Goal: Book appointment/travel/reservation

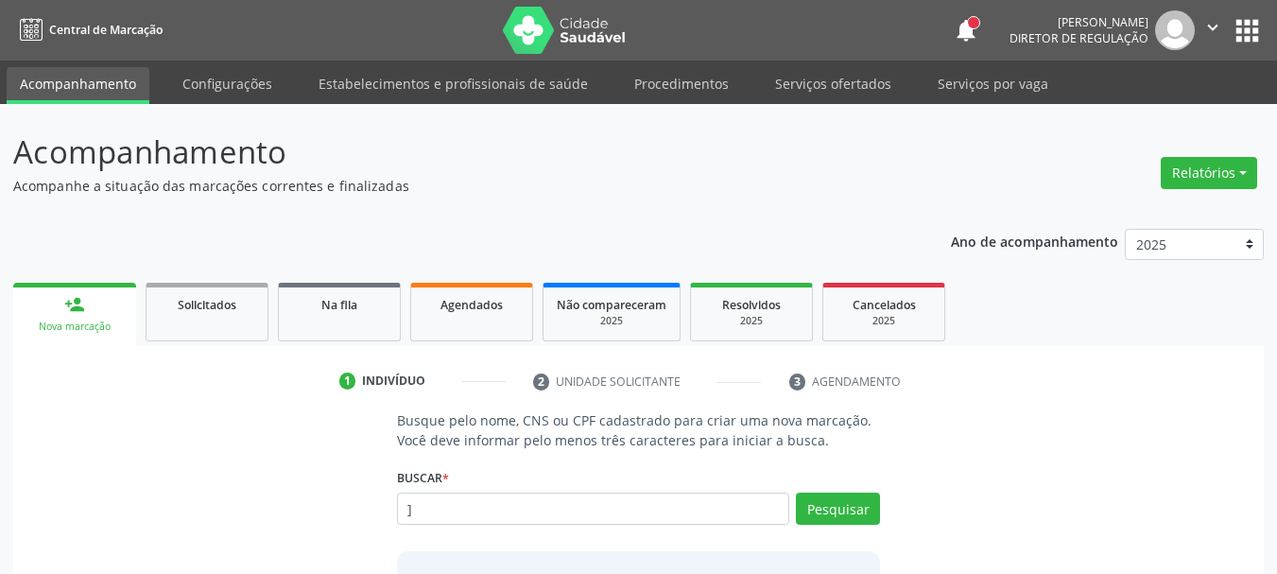
type input "]"
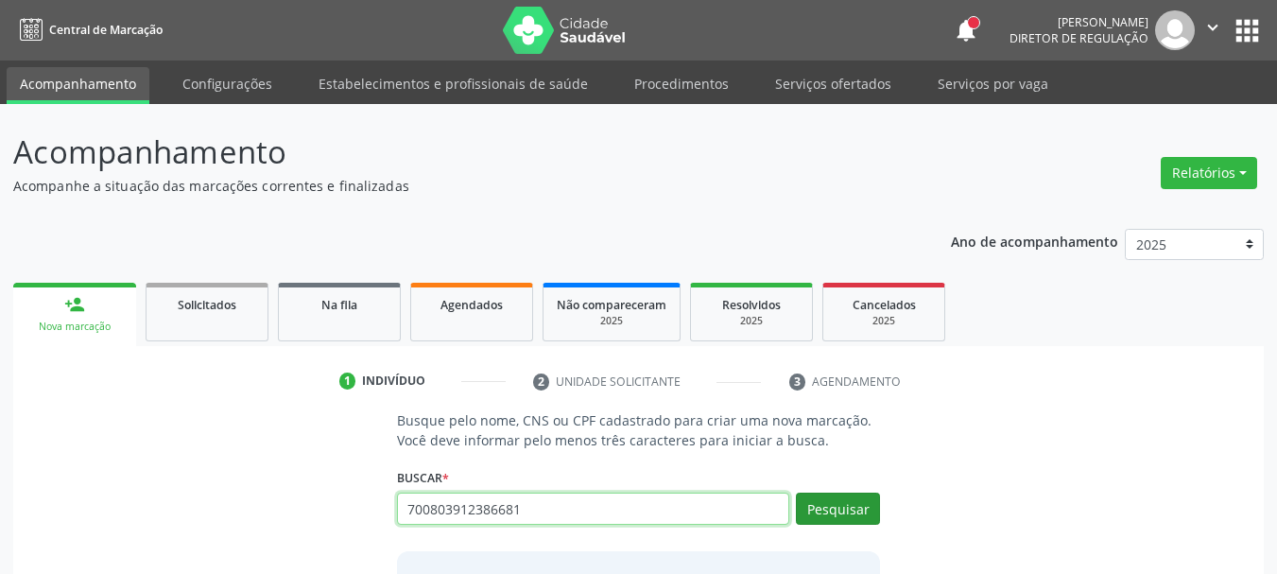
type input "700803912386681"
click at [830, 510] on button "Pesquisar" at bounding box center [838, 508] width 84 height 32
type input "700803912386681"
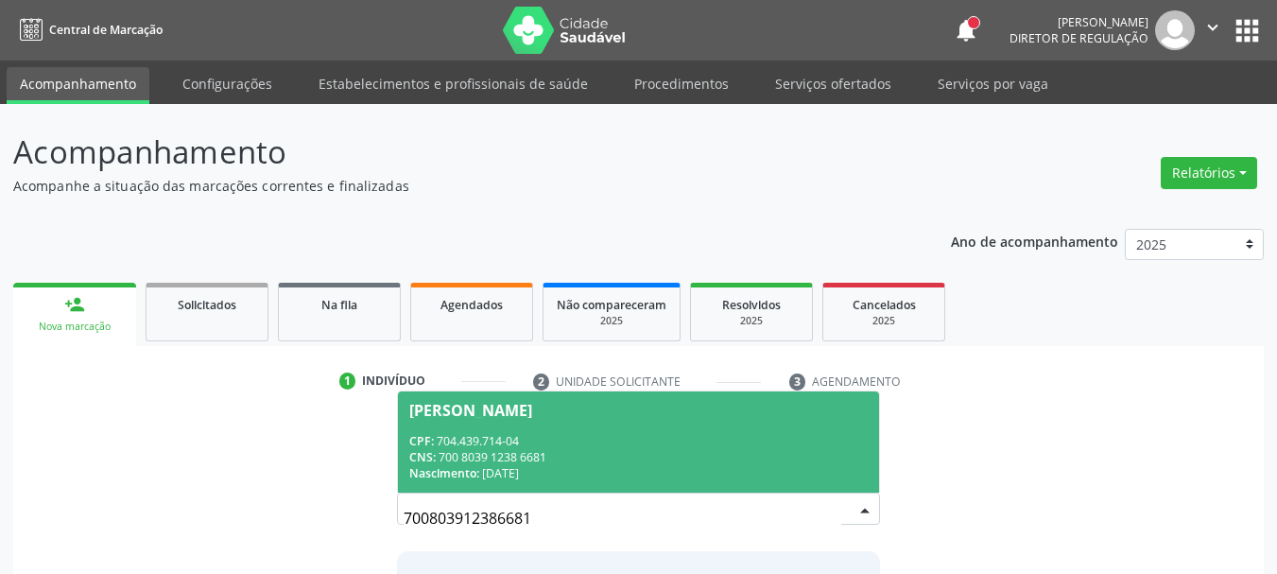
click at [688, 463] on div "CNS: 700 8039 1238 6681" at bounding box center [638, 457] width 459 height 16
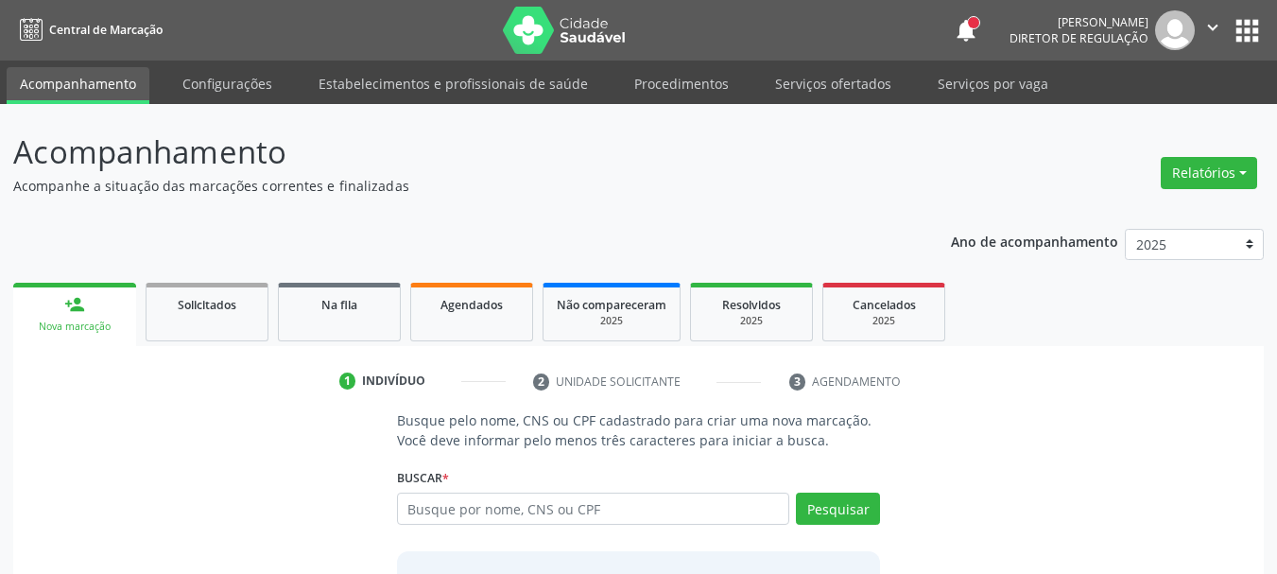
scroll to position [184, 0]
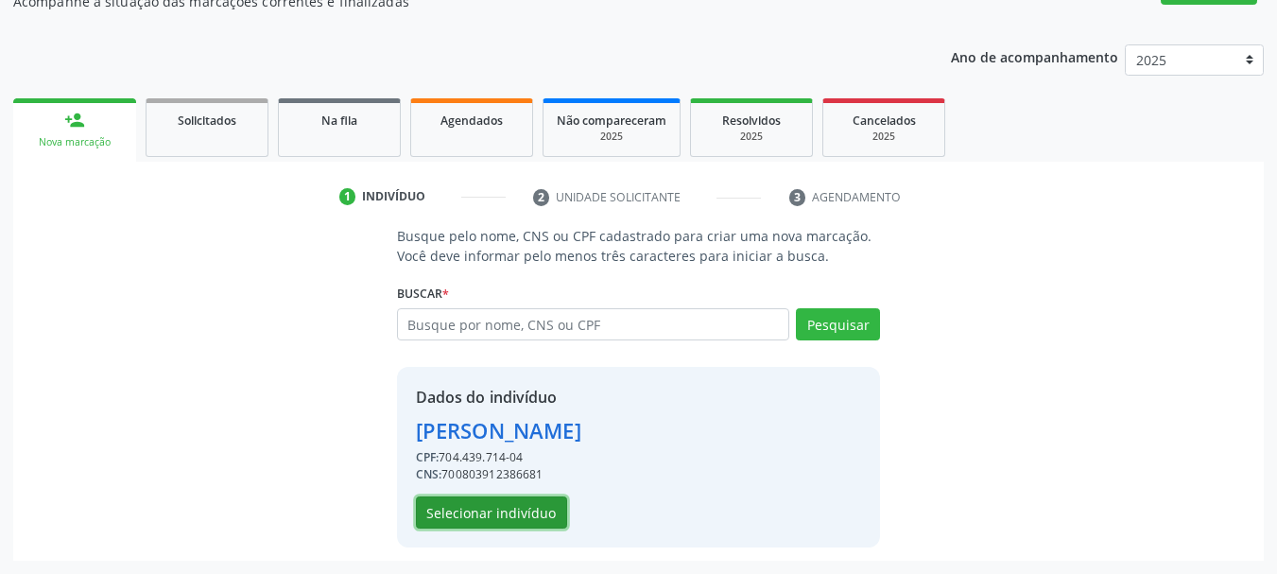
click at [448, 522] on button "Selecionar indivíduo" at bounding box center [491, 512] width 151 height 32
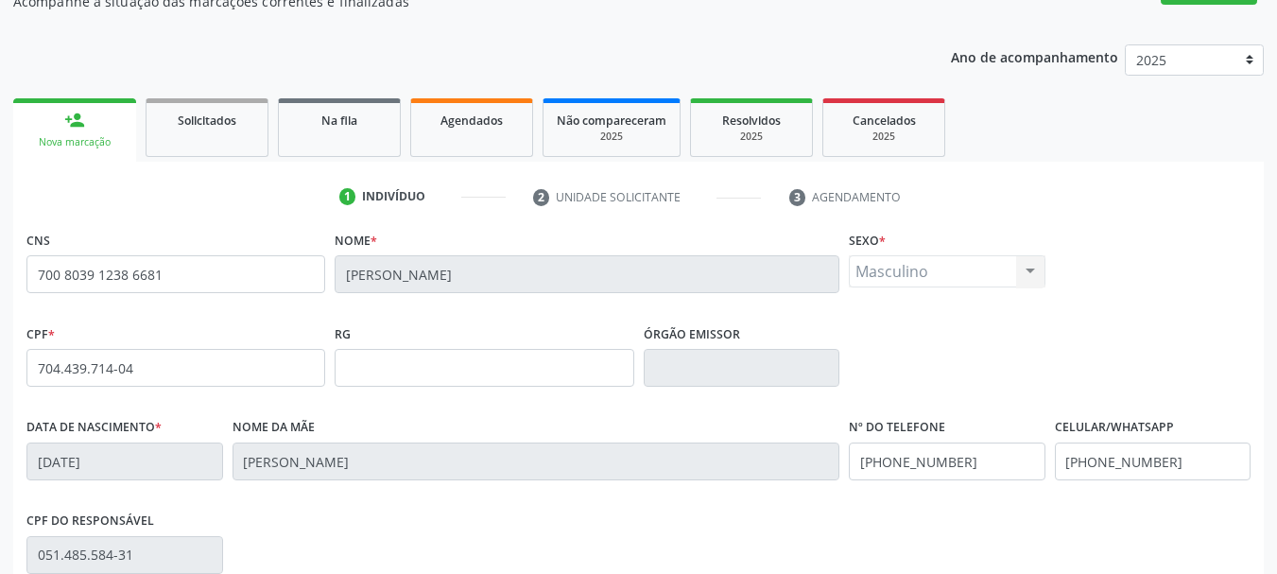
scroll to position [451, 0]
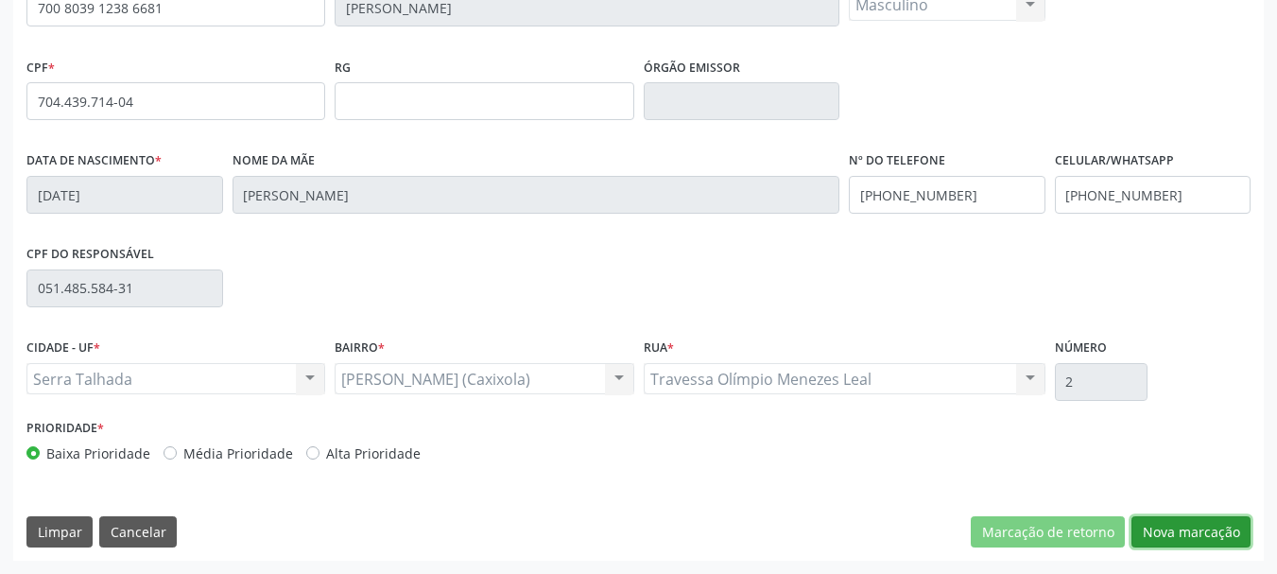
click at [1227, 523] on button "Nova marcação" at bounding box center [1190, 532] width 119 height 32
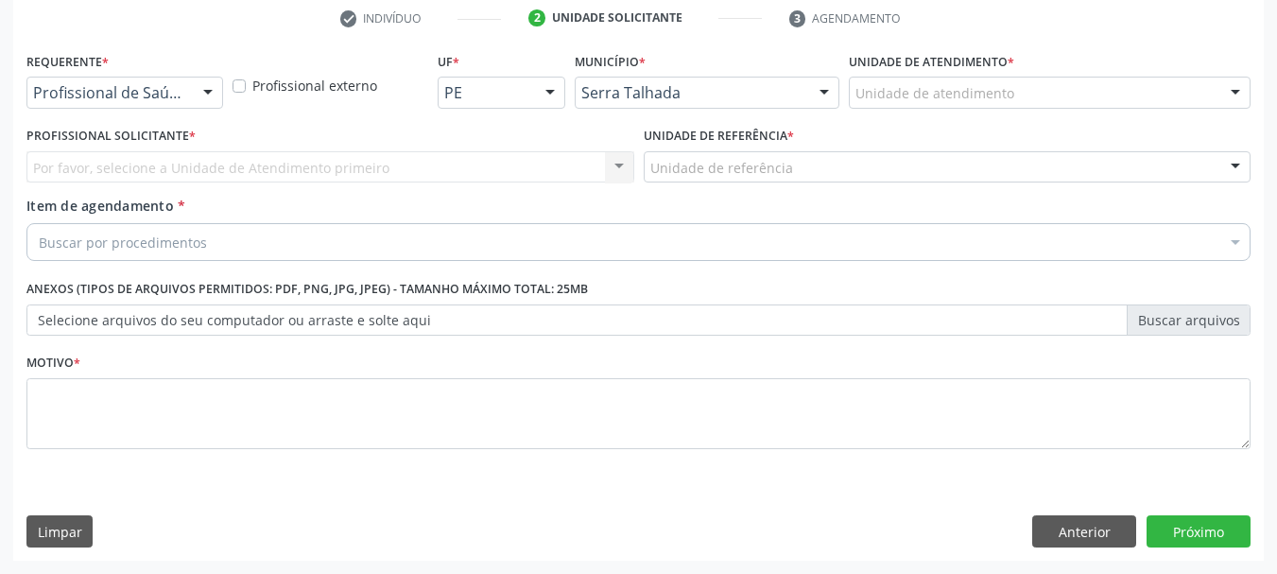
scroll to position [363, 0]
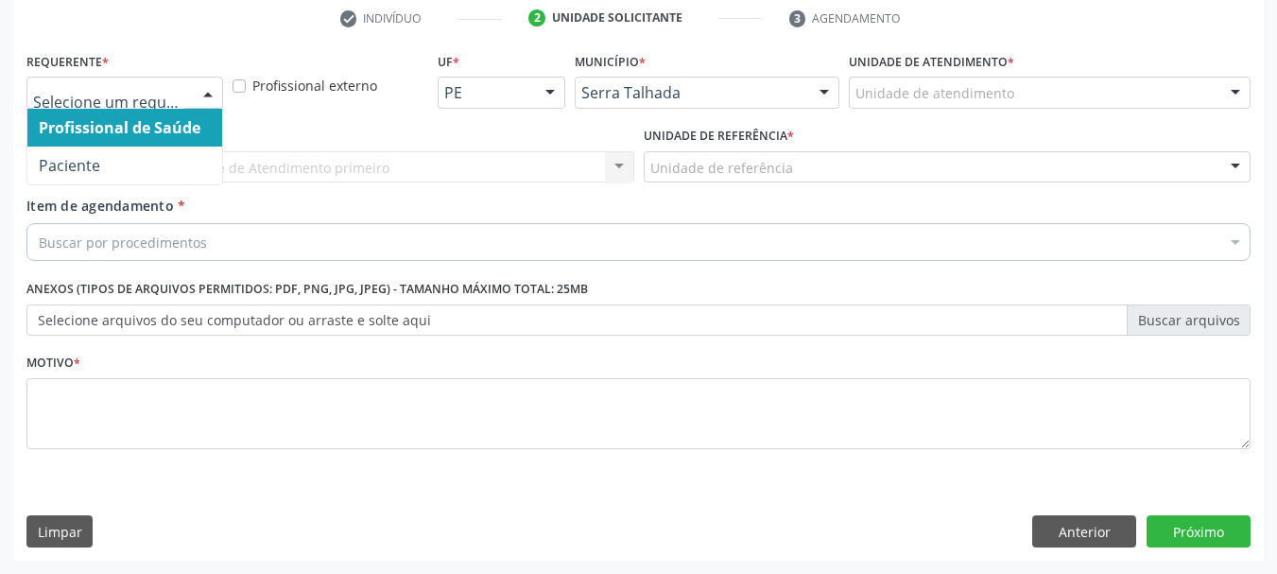
click at [197, 94] on div at bounding box center [208, 93] width 28 height 32
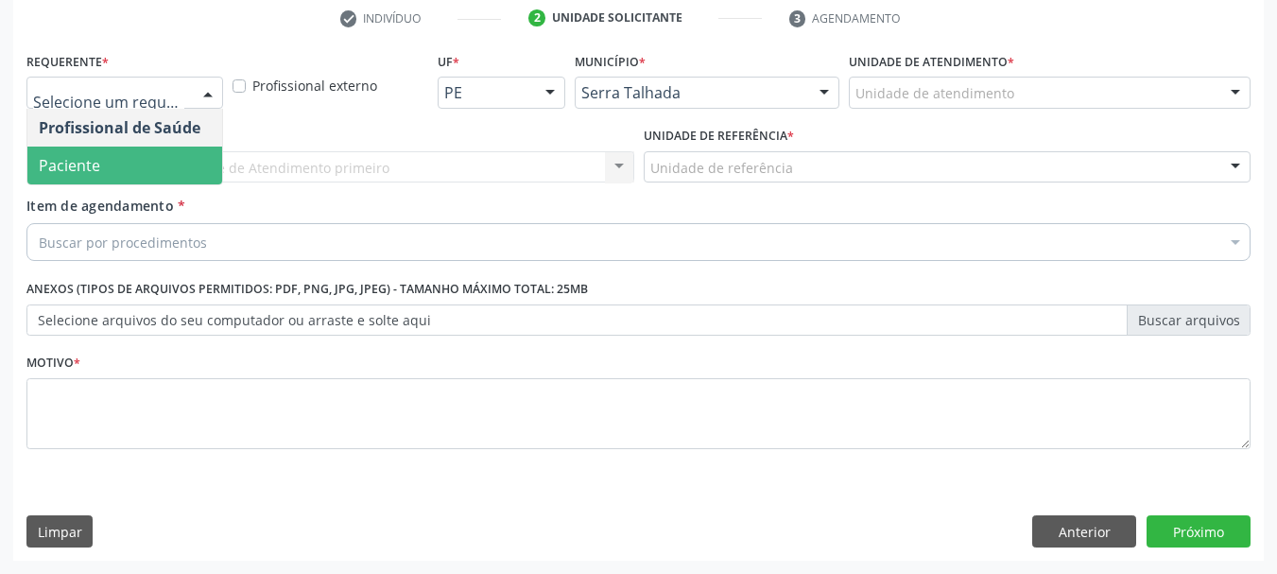
click at [167, 161] on span "Paciente" at bounding box center [124, 165] width 195 height 38
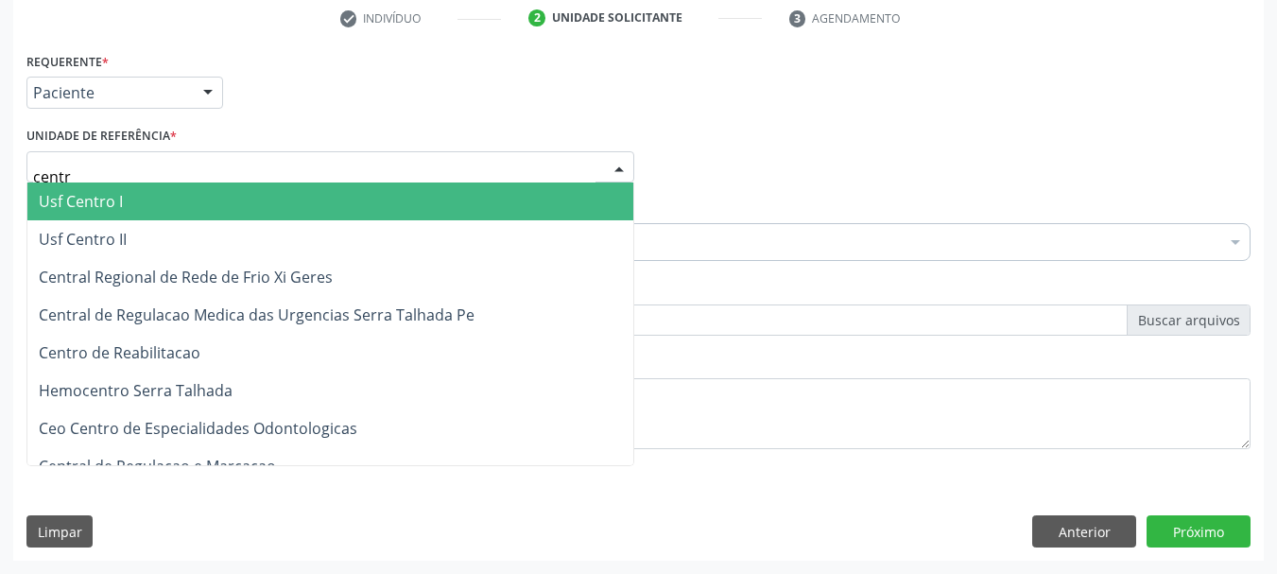
type input "centro"
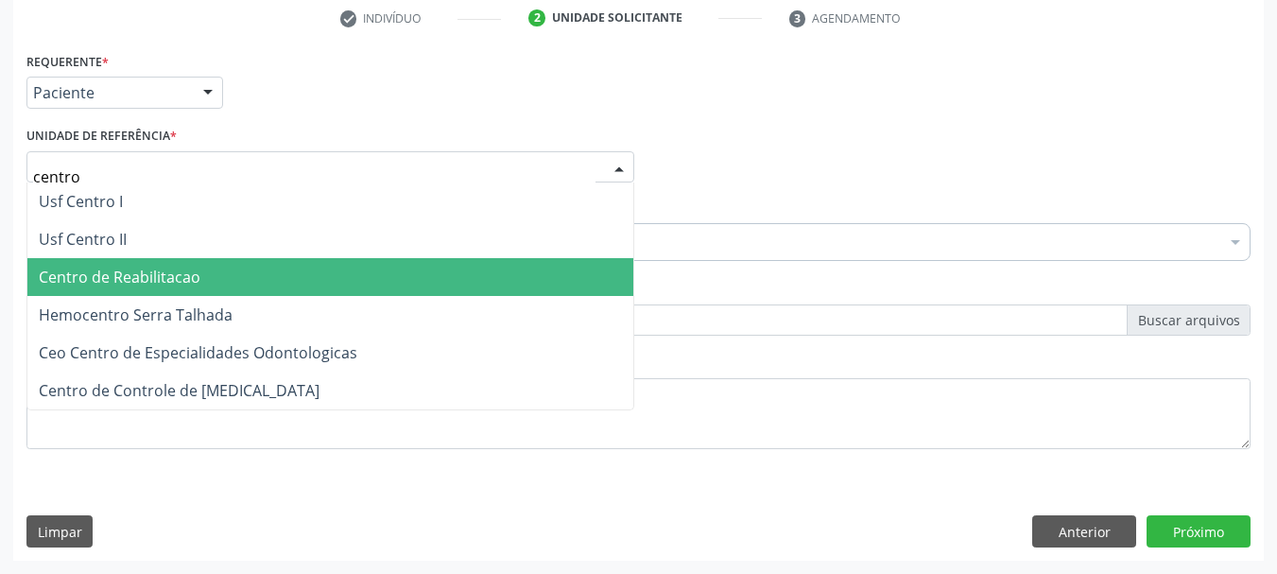
click at [167, 273] on span "Centro de Reabilitacao" at bounding box center [120, 276] width 162 height 21
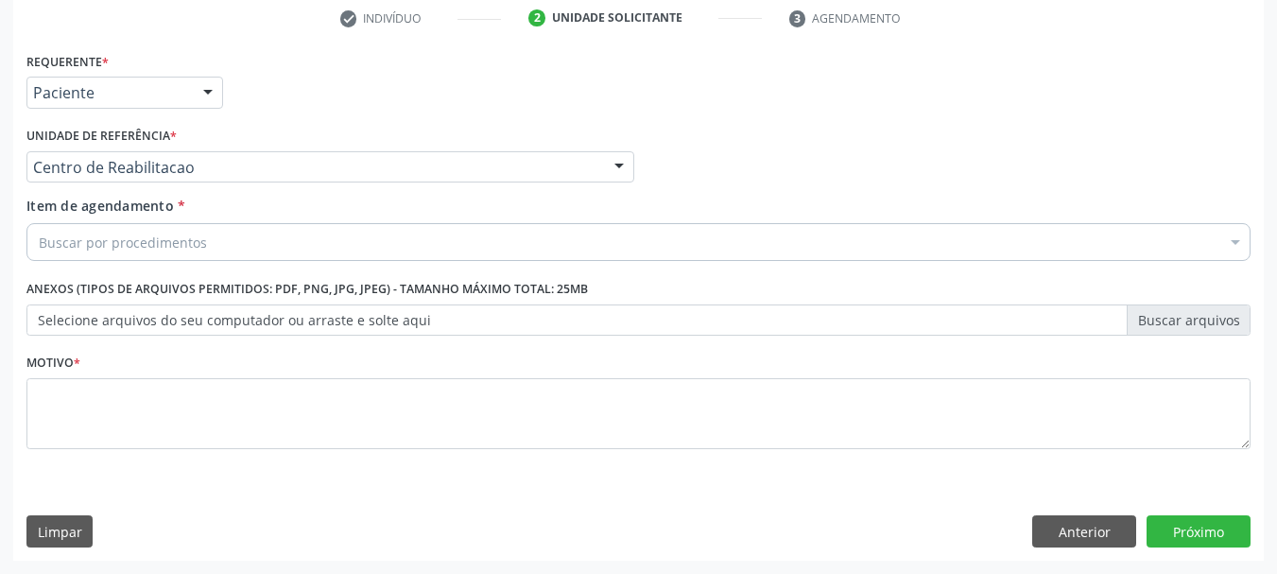
click at [39, 246] on input "Item de agendamento *" at bounding box center [39, 242] width 0 height 38
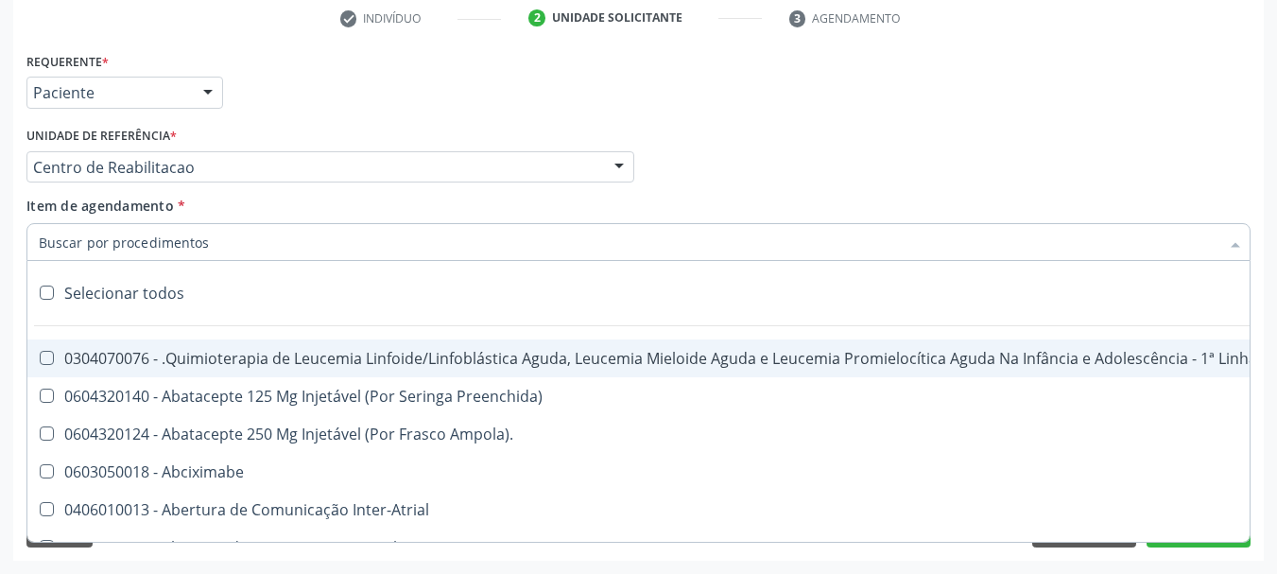
click at [167, 246] on input "Item de agendamento *" at bounding box center [629, 242] width 1180 height 38
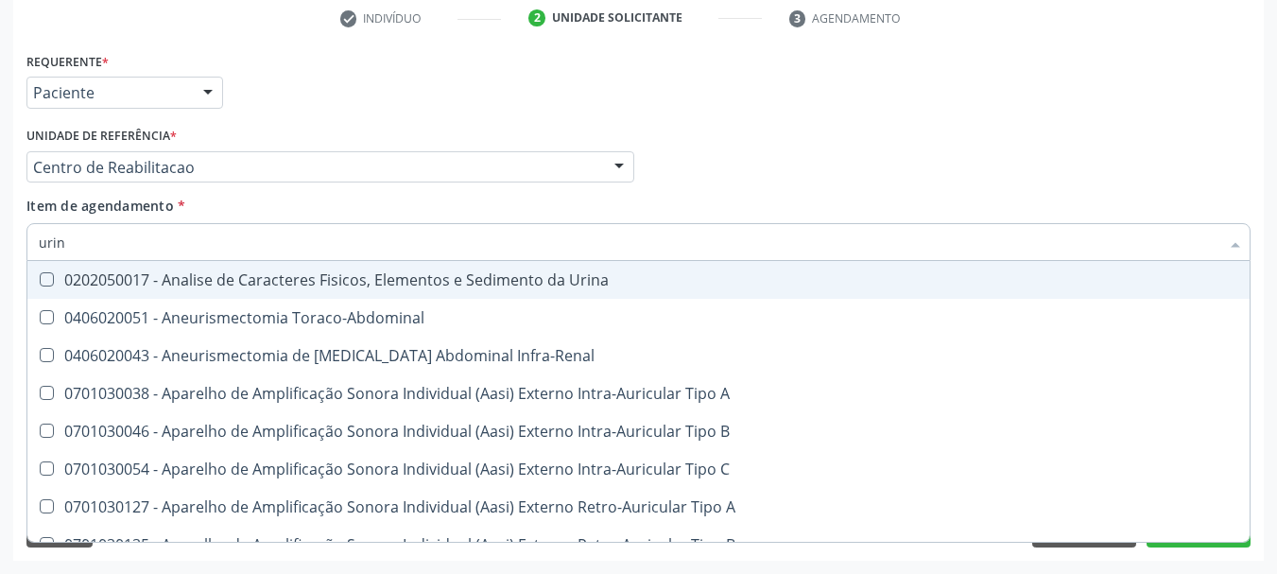
type input "urina"
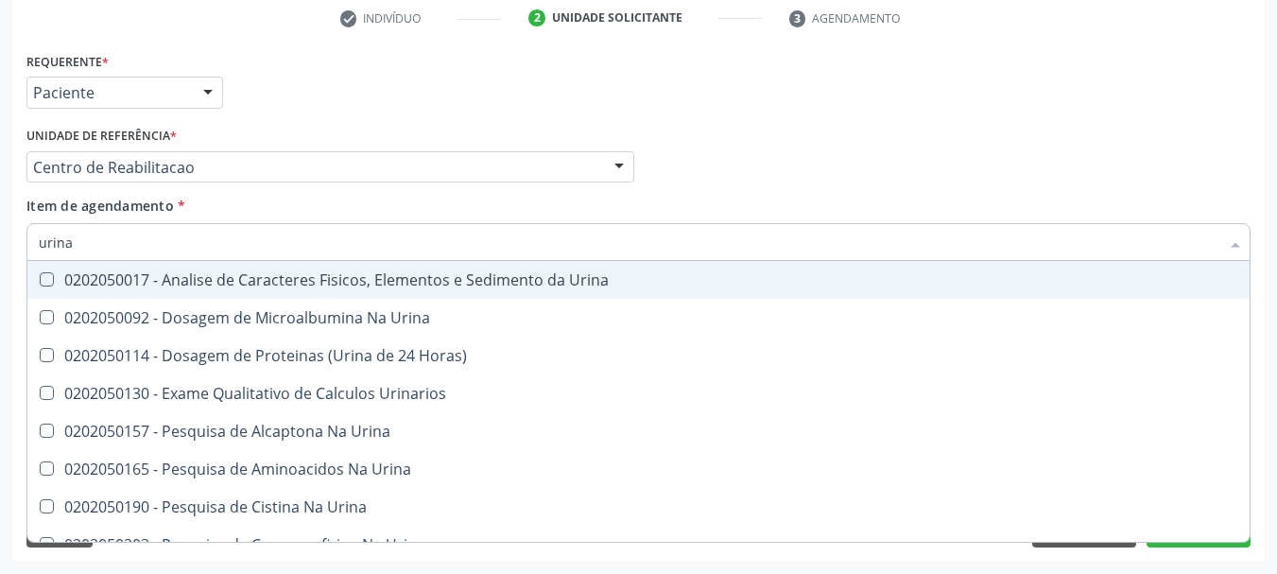
click at [308, 278] on div "0202050017 - Analise de Caracteres Fisicos, Elementos e Sedimento da Urina" at bounding box center [638, 279] width 1199 height 15
checkbox Urina "true"
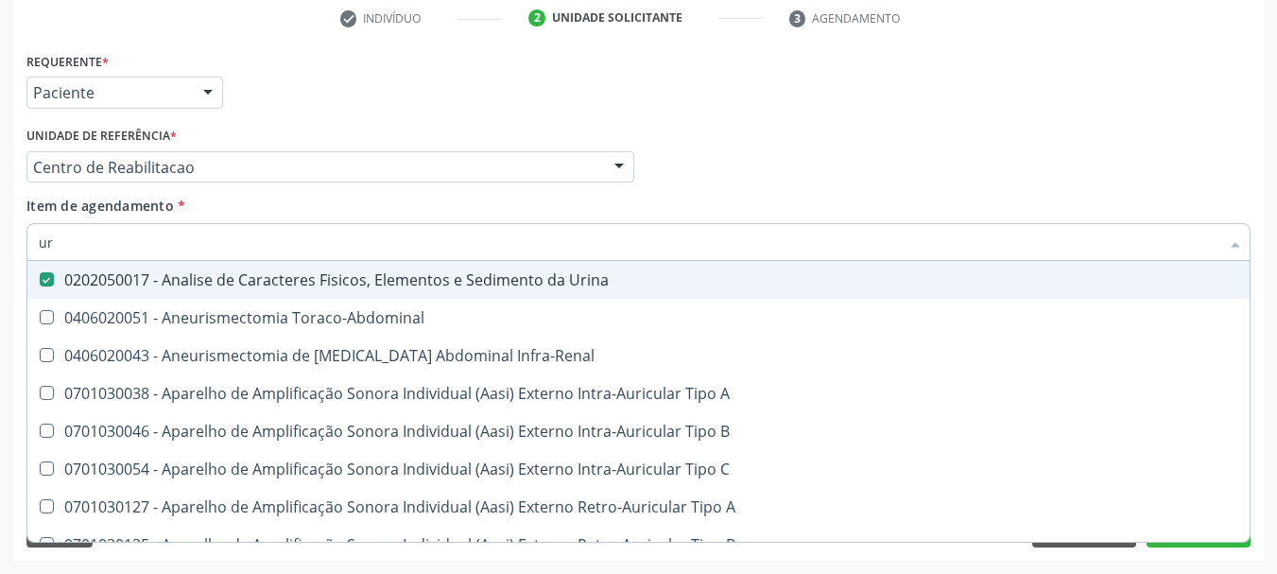
type input "u"
checkbox Urina "false"
checkbox Cônica "false"
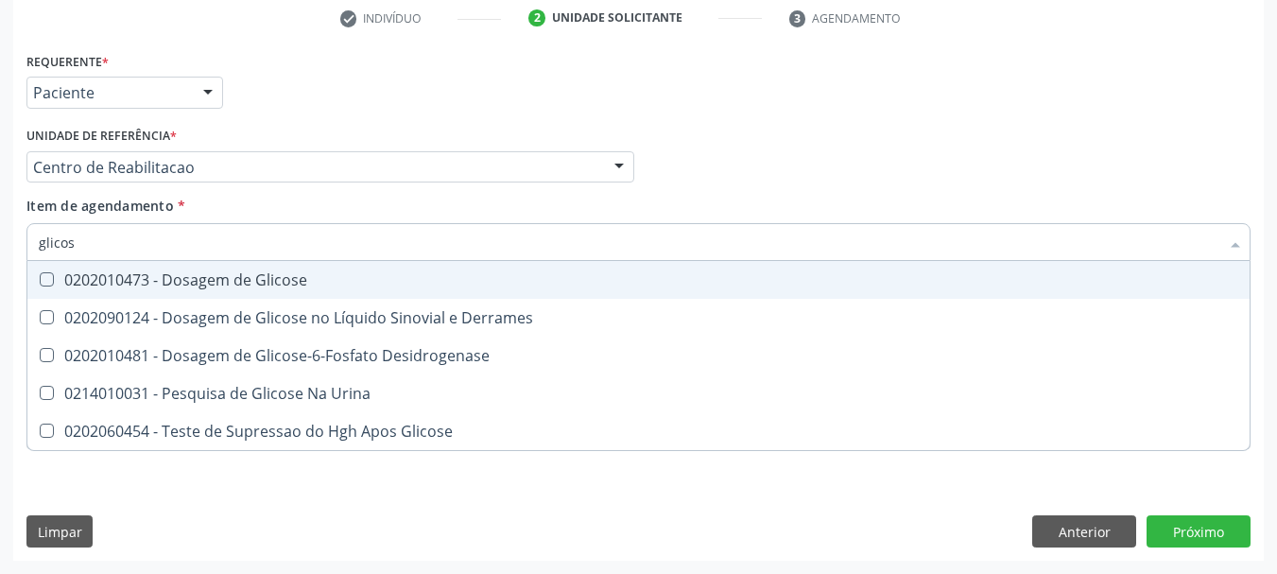
type input "glicose"
click at [308, 278] on div "0202010473 - Dosagem de Glicose" at bounding box center [638, 279] width 1199 height 15
checkbox Glicose "true"
type input "glicos"
checkbox Glicose "false"
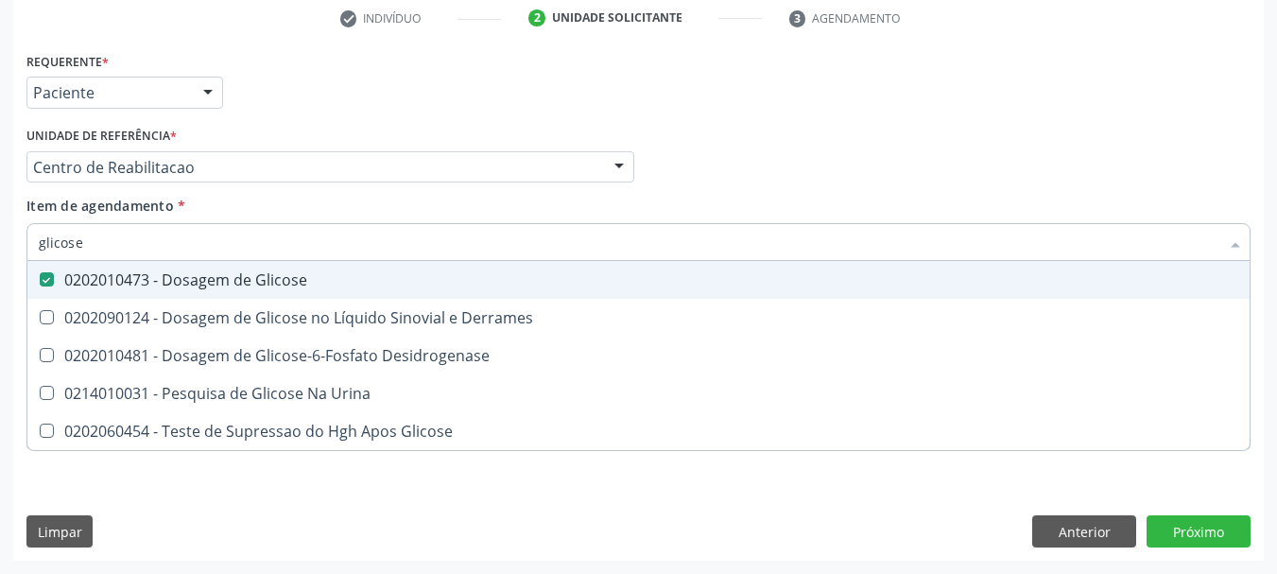
checkbox Desidrogenase "true"
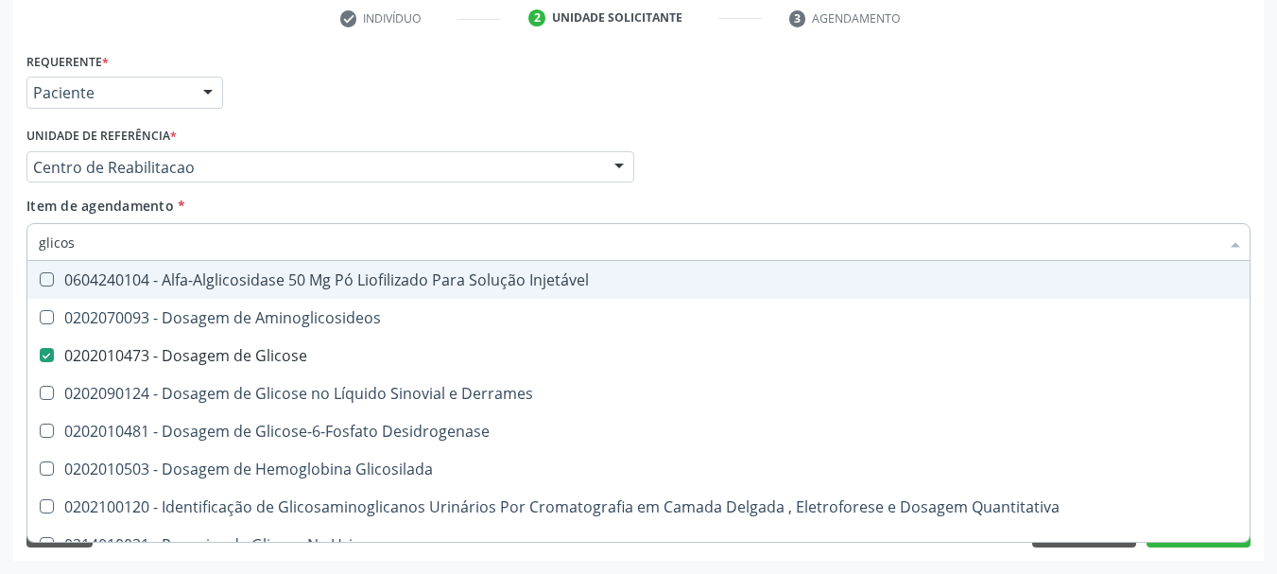
type input "glico"
checkbox Glicose "false"
checkbox Glicosilada "true"
type input "glic"
checkbox Glicosilada "false"
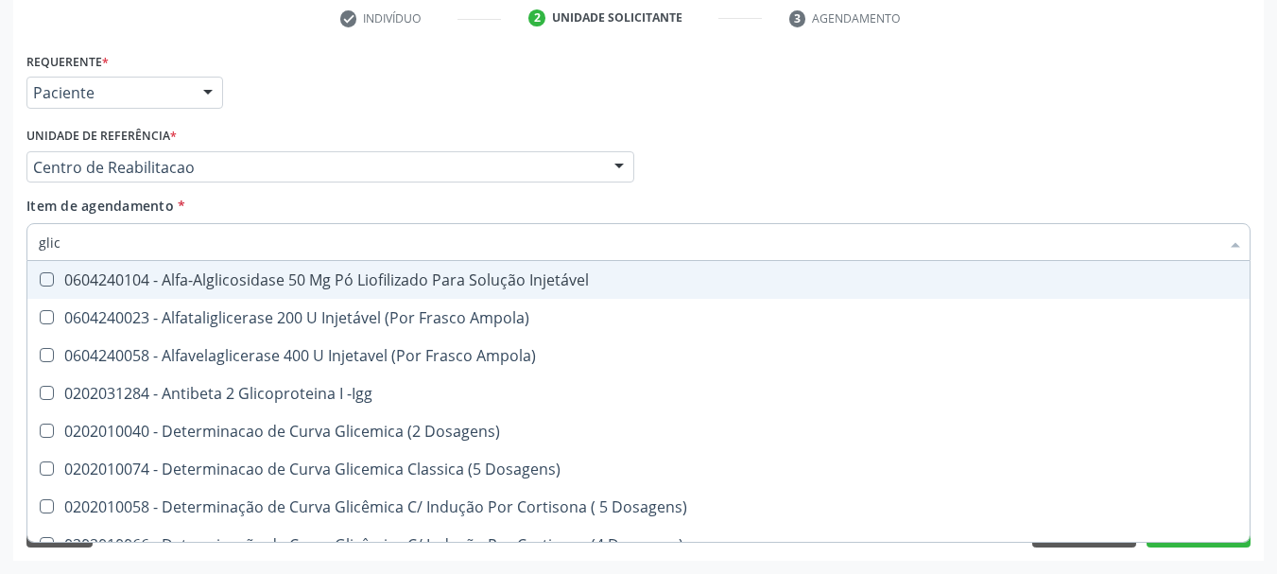
type input "gli"
checkbox Glicose "false"
checkbox Glicosilada "true"
type input "gl"
checkbox Glicosilada "false"
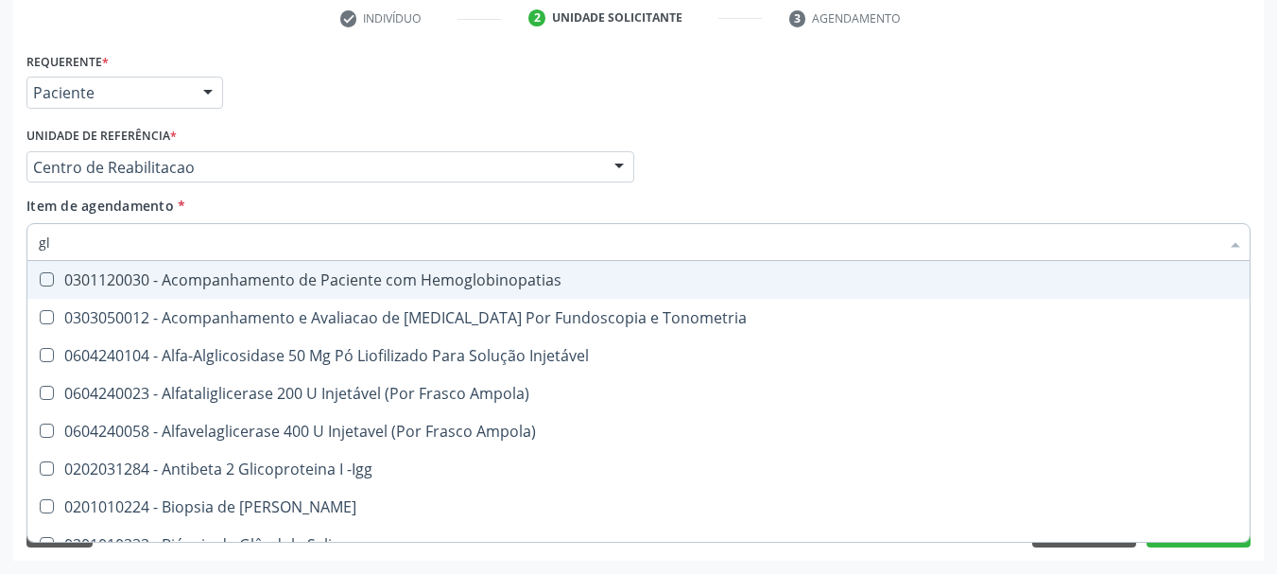
type input "g"
checkbox Glicose "false"
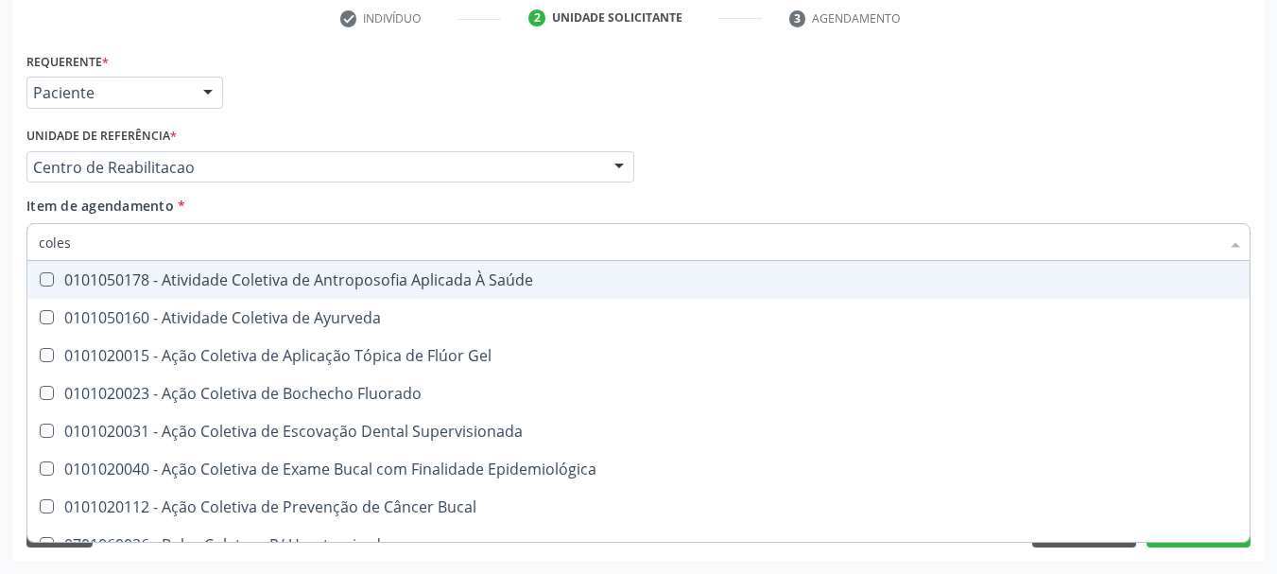
type input "colest"
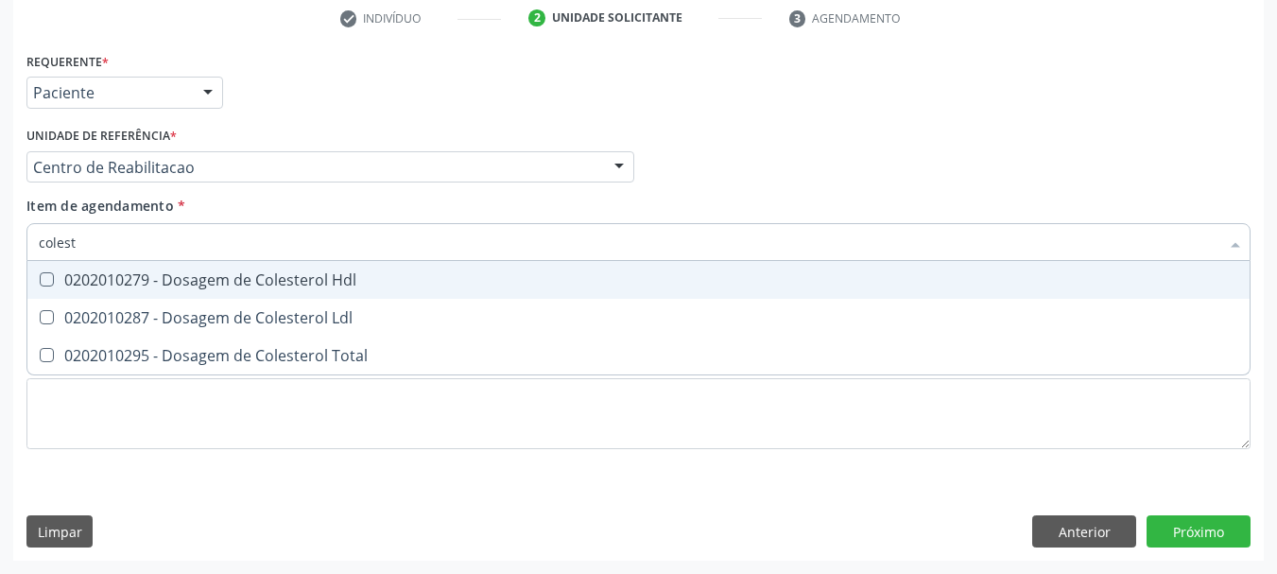
click at [289, 275] on div "0202010279 - Dosagem de Colesterol Hdl" at bounding box center [638, 279] width 1199 height 15
checkbox Hdl "true"
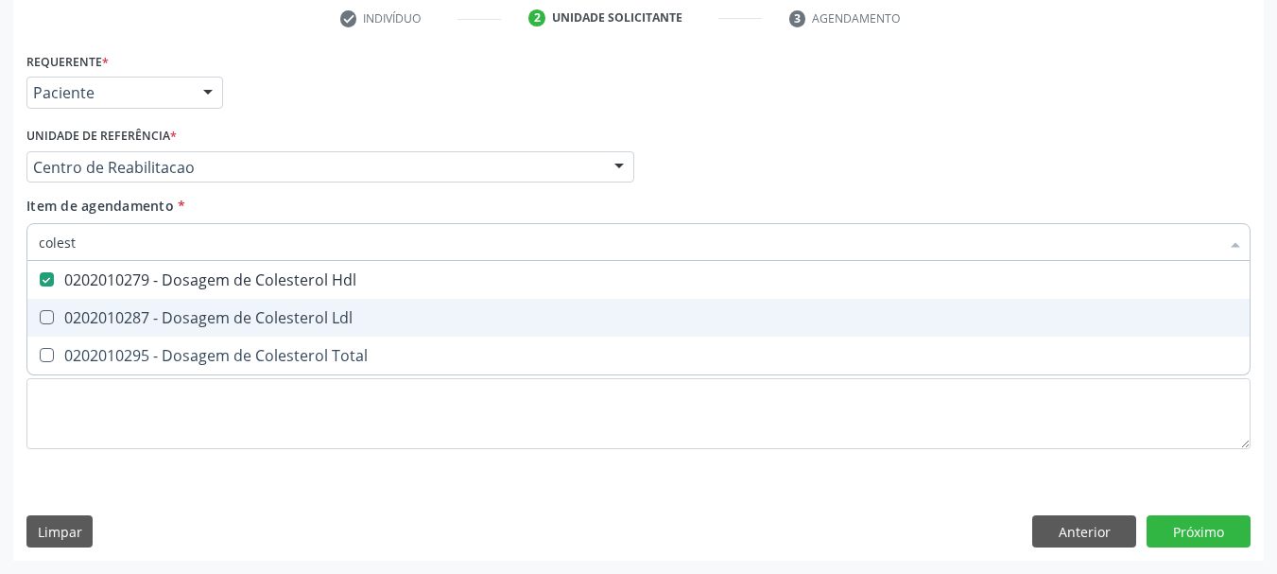
click at [265, 320] on div "0202010287 - Dosagem de Colesterol Ldl" at bounding box center [638, 317] width 1199 height 15
checkbox Ldl "true"
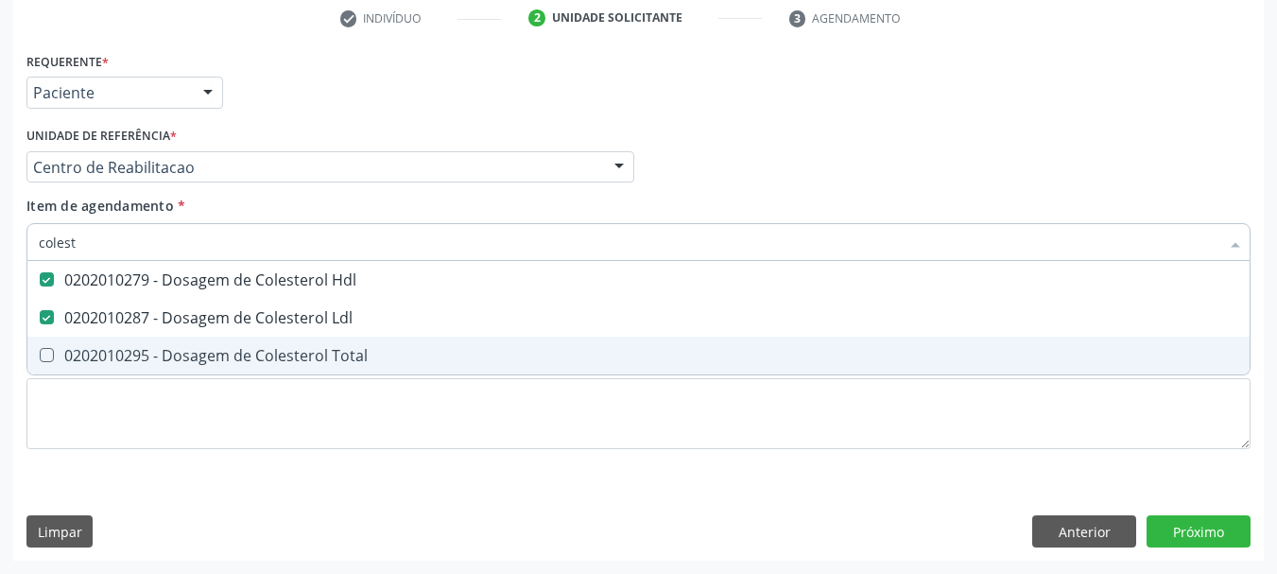
click at [254, 358] on div "0202010295 - Dosagem de Colesterol Total" at bounding box center [638, 355] width 1199 height 15
checkbox Total "true"
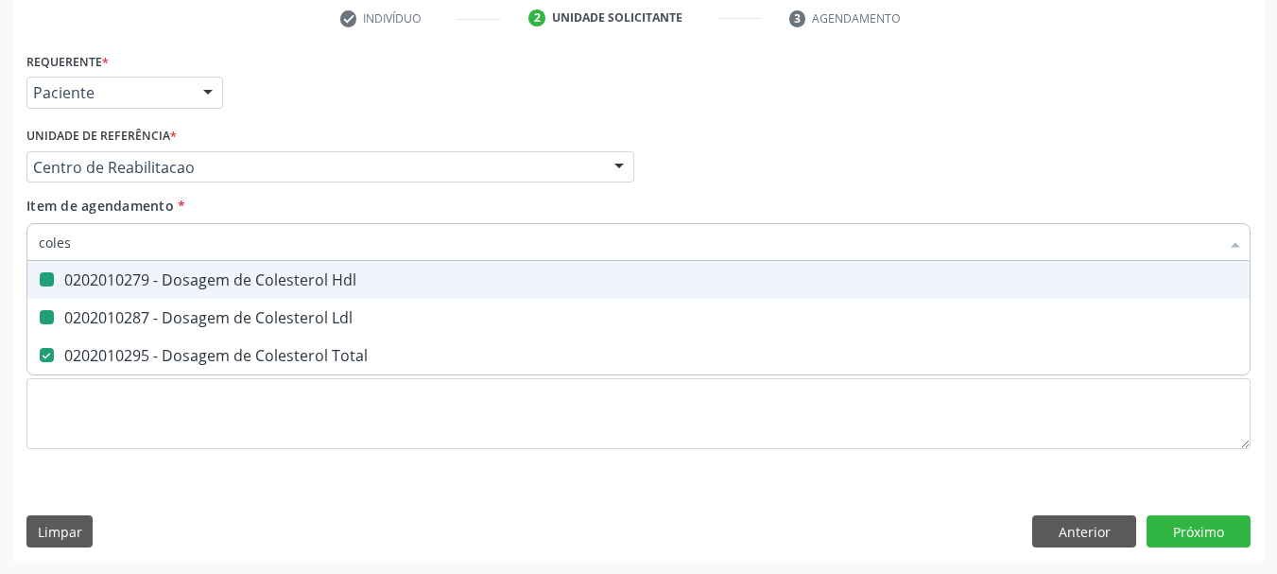
type input "cole"
checkbox Hdl "false"
checkbox Ldl "false"
checkbox Total "false"
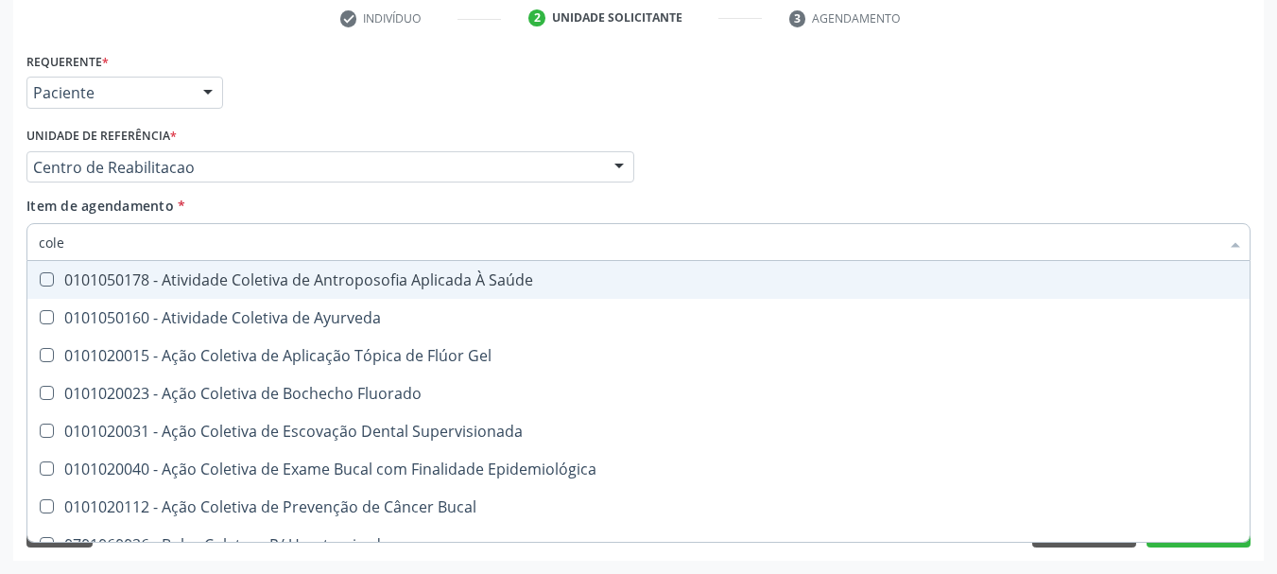
type input "col"
checkbox Hdl "false"
checkbox Ldl "false"
checkbox Total "false"
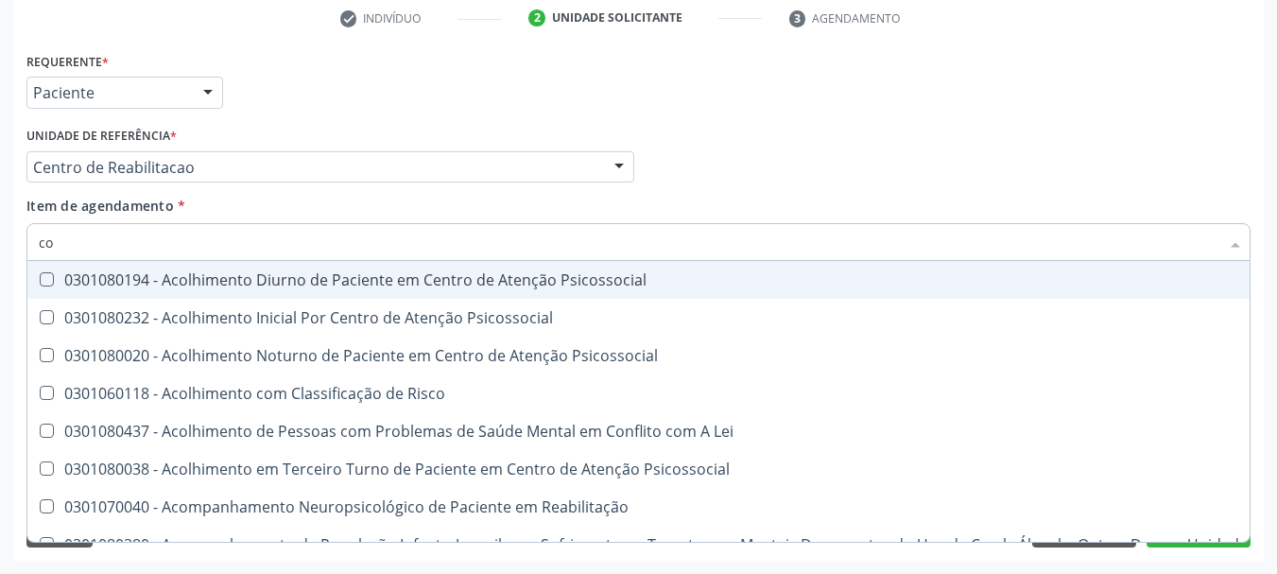
type input "c"
checkbox Hdl "false"
checkbox Ldl "false"
checkbox Total "false"
checkbox Coleta\) "false"
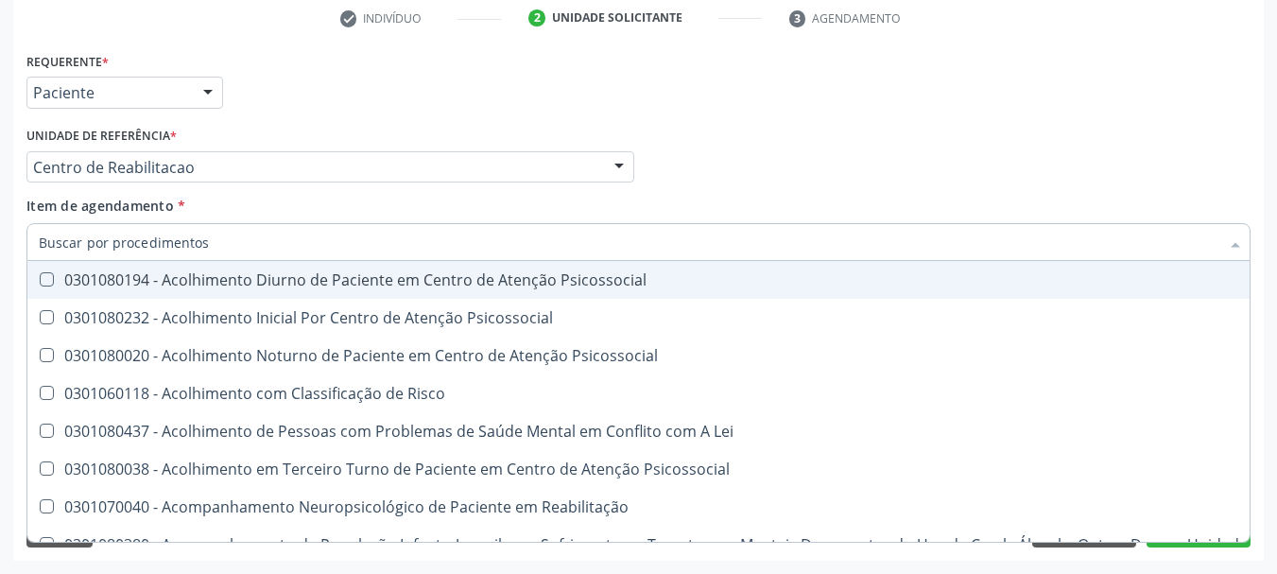
checkbox Oncologia "false"
checkbox Oncologia "true"
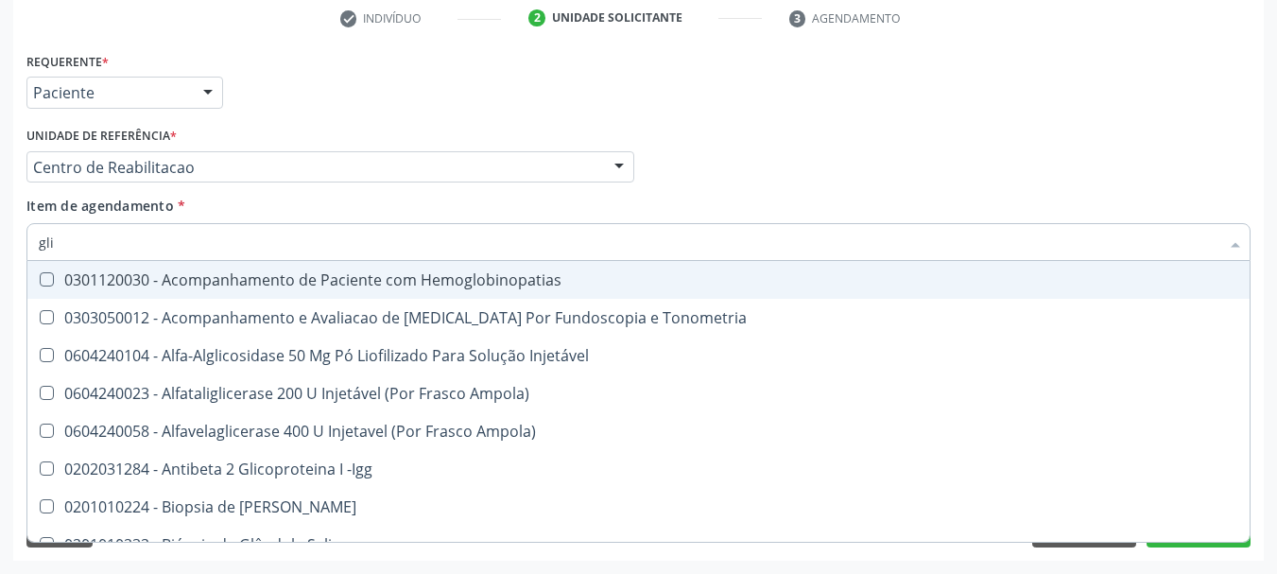
type input "glic"
checkbox Campimetria\) "true"
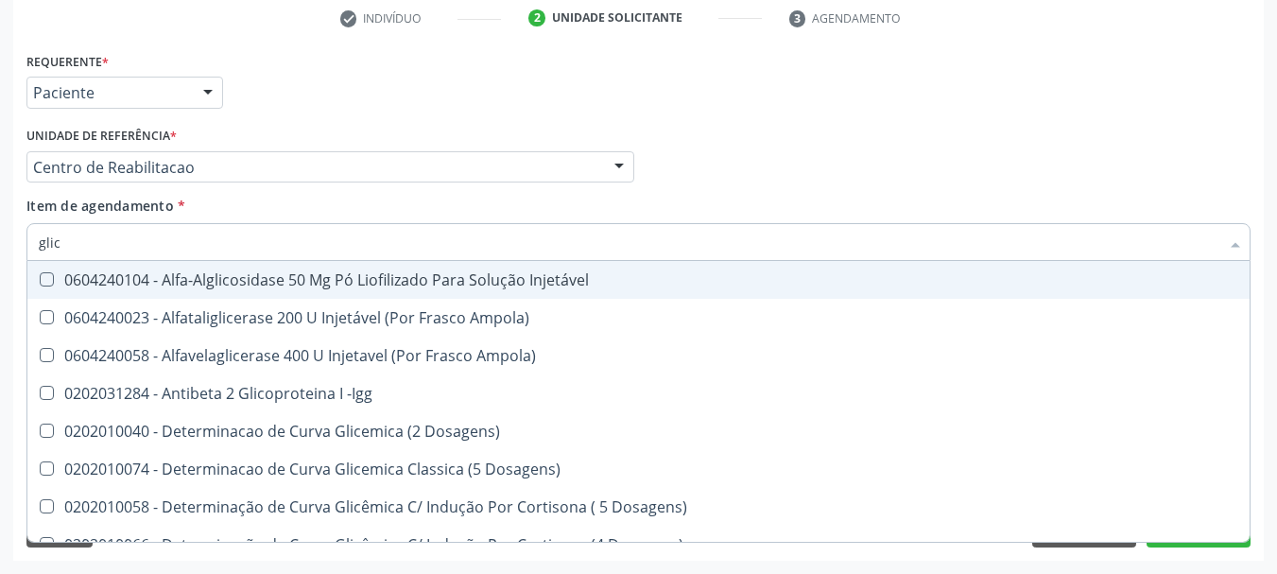
type input "glico"
checkbox Dosagens\) "true"
checkbox Glicose "false"
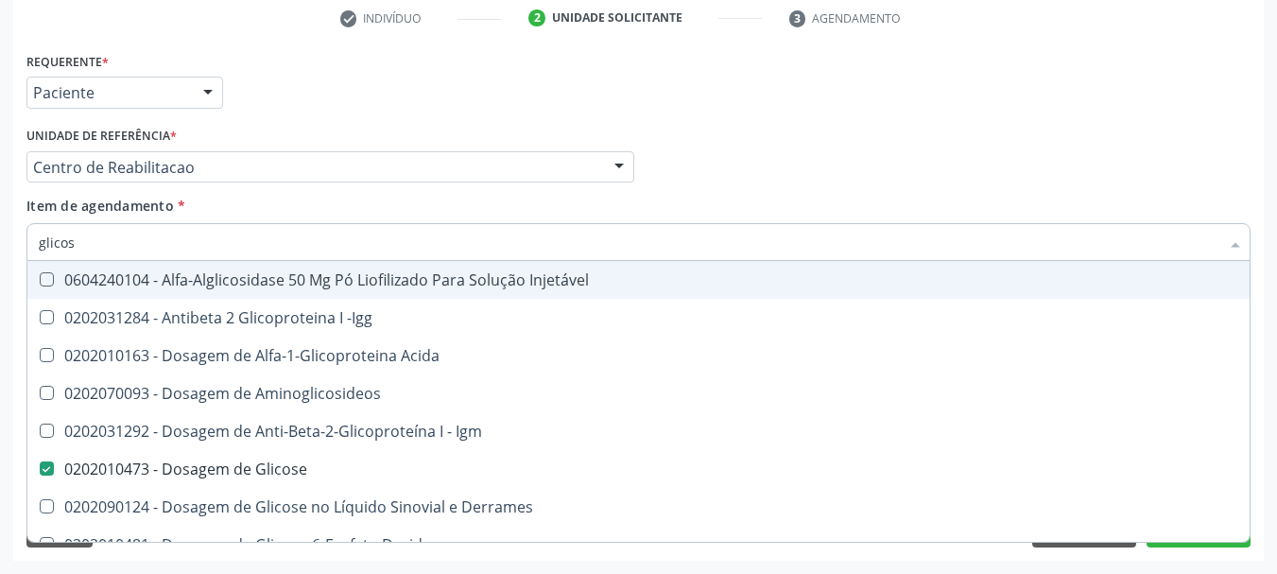
type input "glicosi"
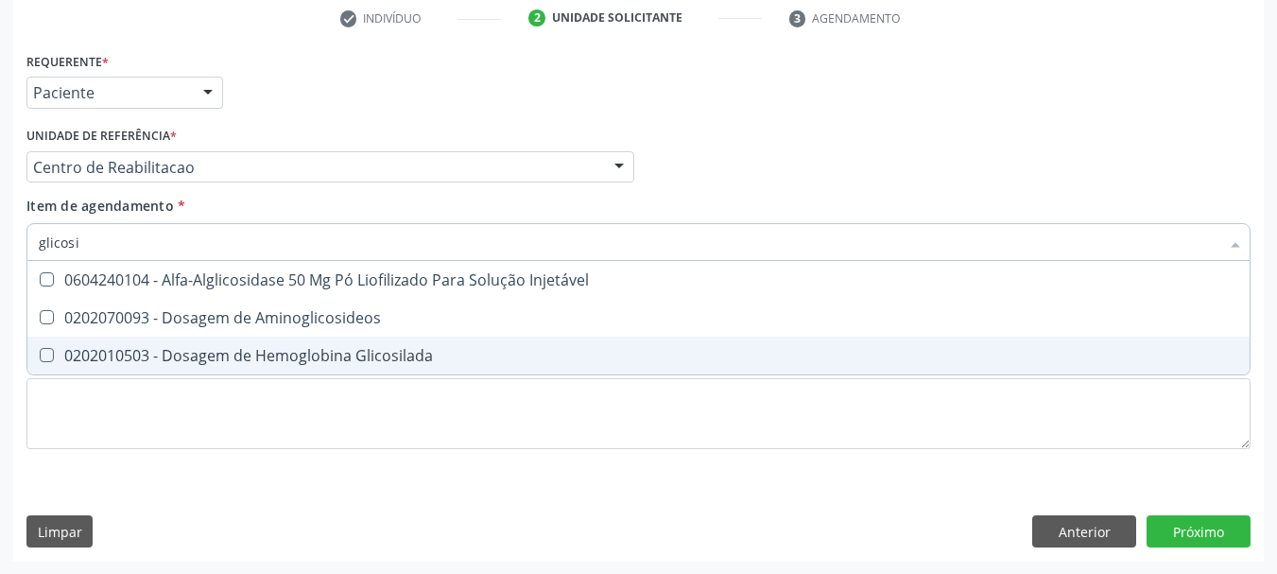
click at [277, 363] on div "0202010503 - Dosagem de Hemoglobina Glicosilada" at bounding box center [638, 355] width 1199 height 15
checkbox Glicosilada "true"
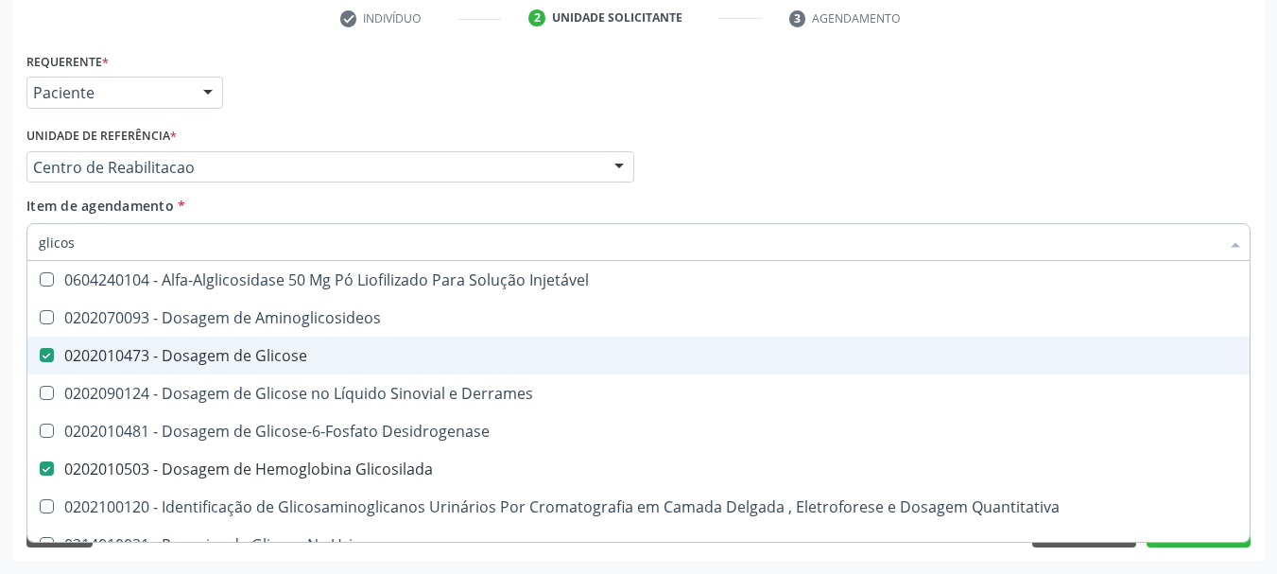
type input "glico"
checkbox Glicose "false"
checkbox Glicose "true"
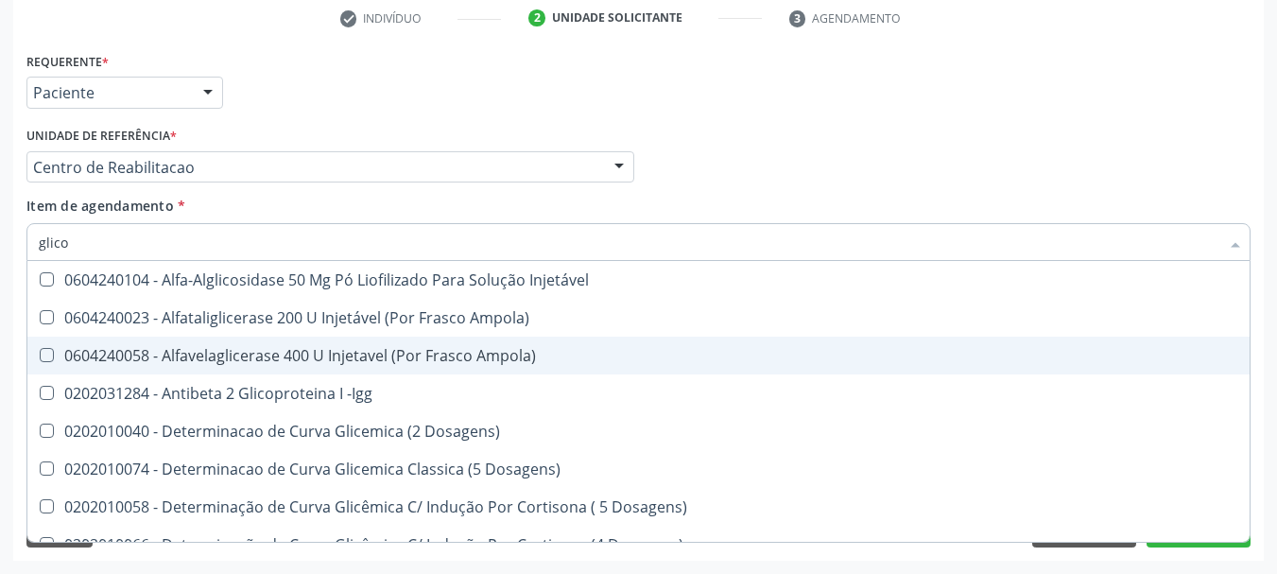
type input "glic"
checkbox Dosagens\) "false"
checkbox Acida "false"
type input "gli"
checkbox Glicose "false"
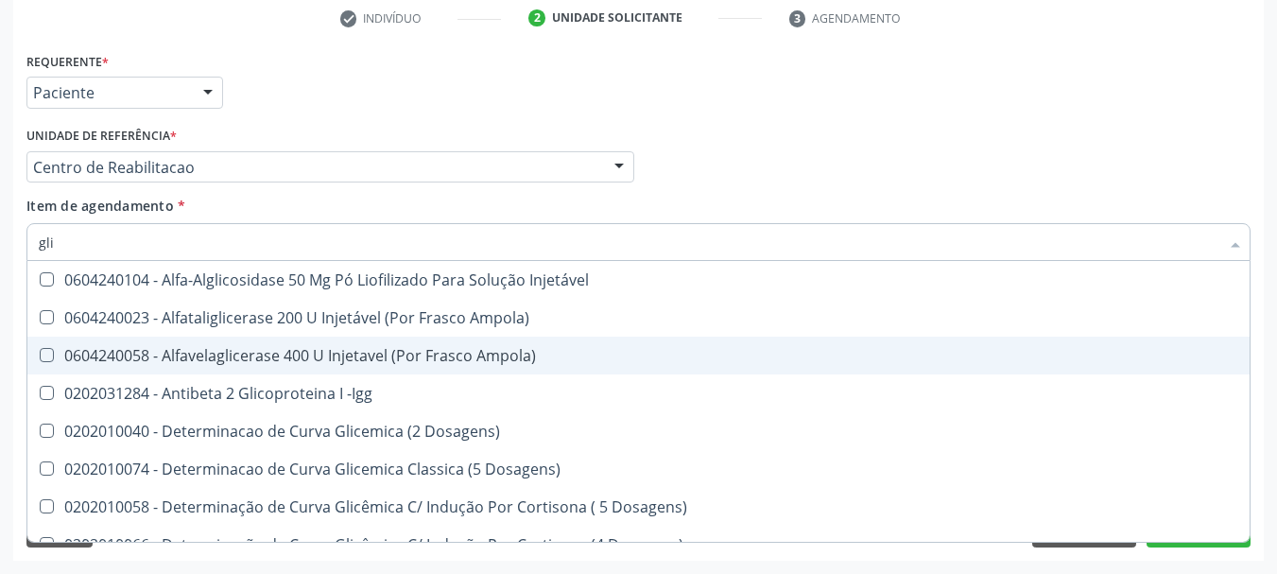
checkbox Quantitativa "true"
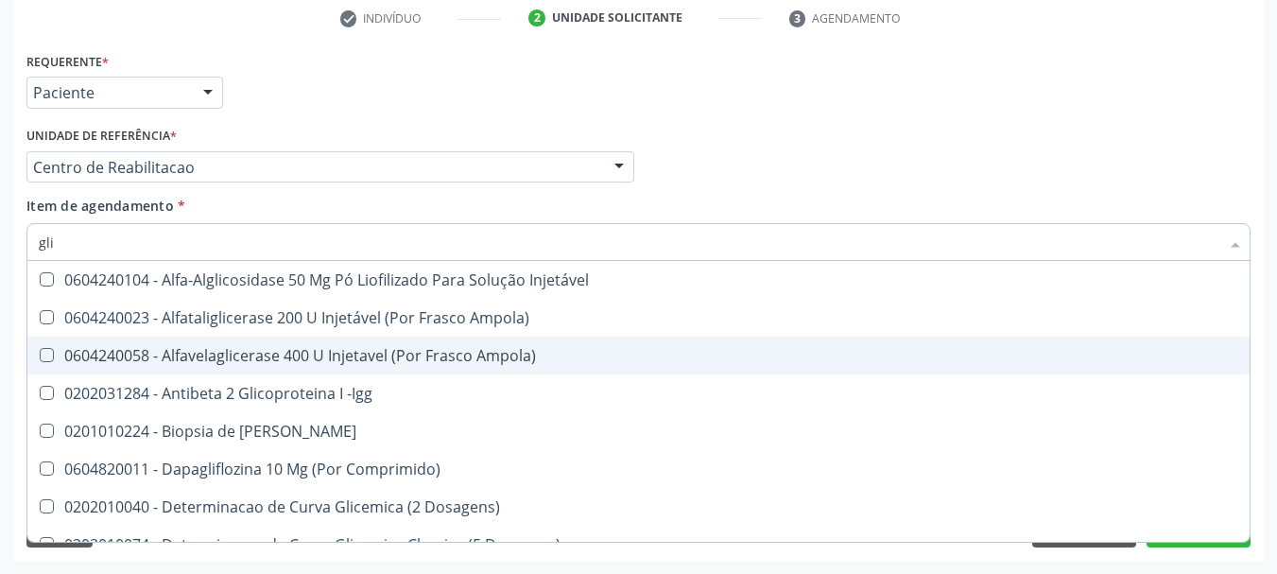
type input "gl"
checkbox Glicose "false"
checkbox Glicosilada "false"
type input "g"
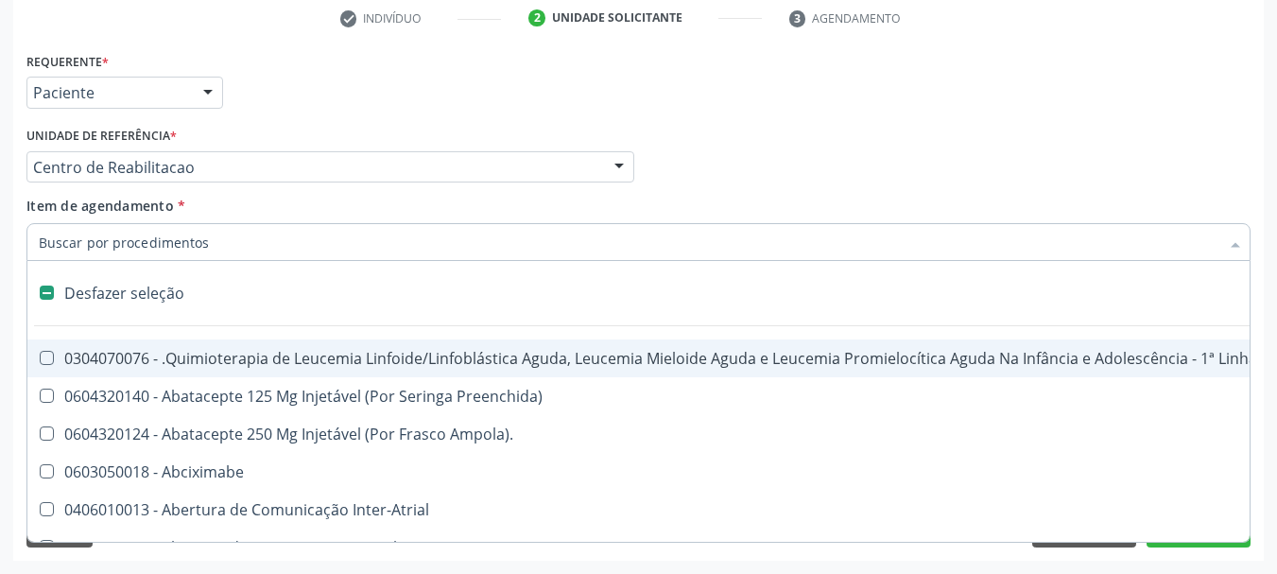
type input "h"
checkbox Urina "false"
checkbox B "true"
checkbox Fibrinogênio "true"
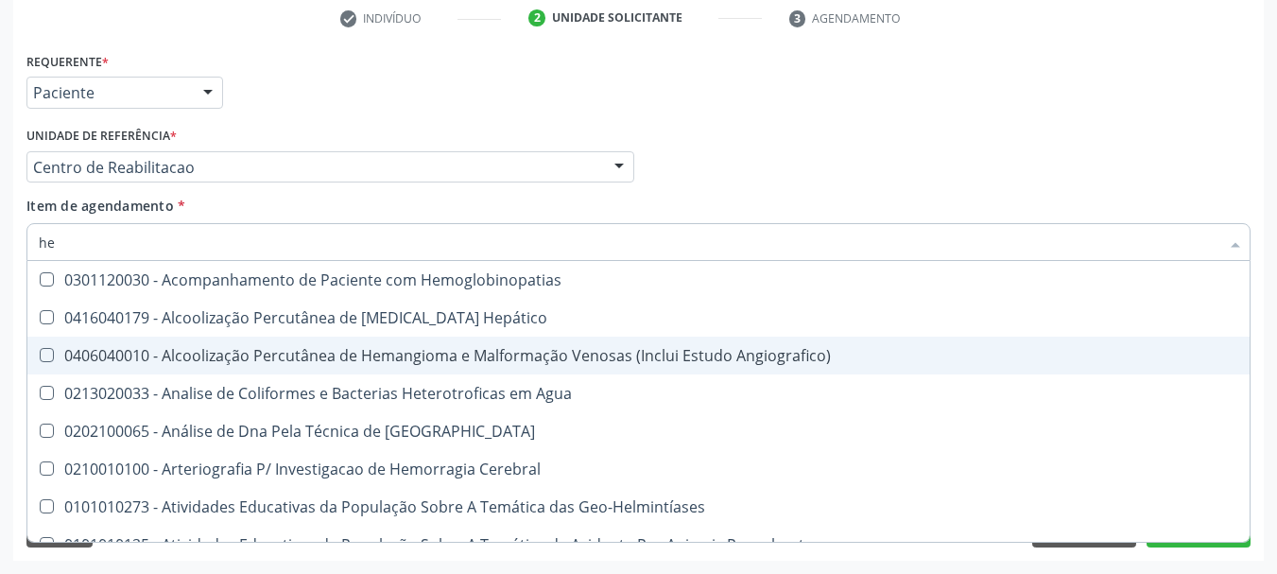
type input "hem"
checkbox \(Qualitativo\) "true"
checkbox Glicosilada "false"
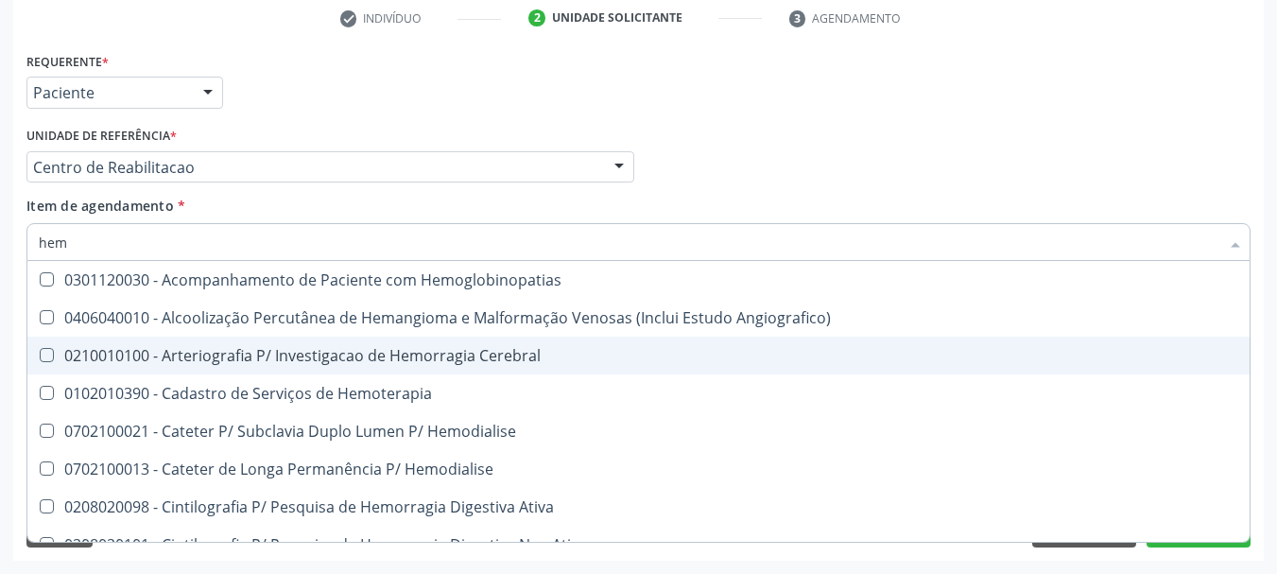
type input "hemo"
checkbox Hemacias "true"
checkbox Glicosilada "false"
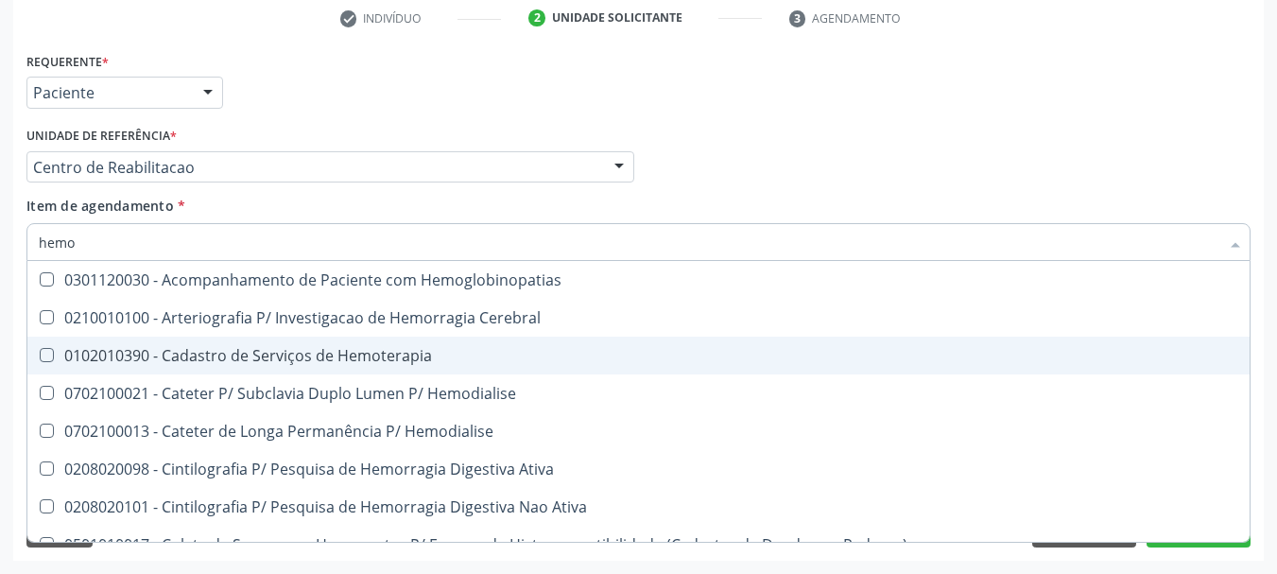
type input "hemog"
checkbox Tardio\) "true"
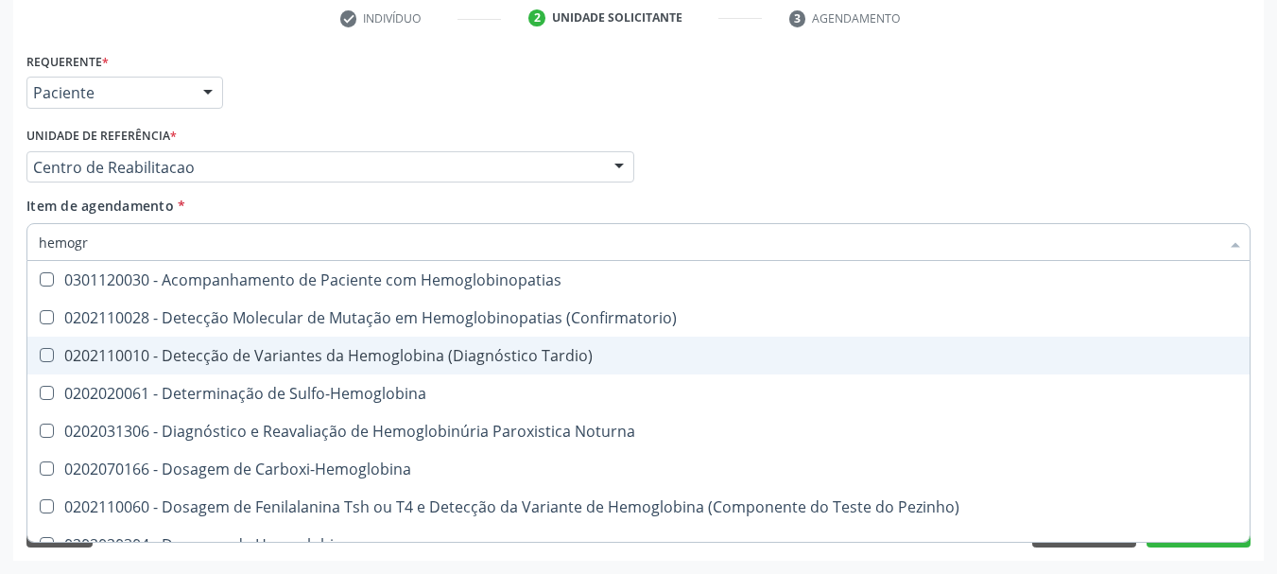
type input "hemogra"
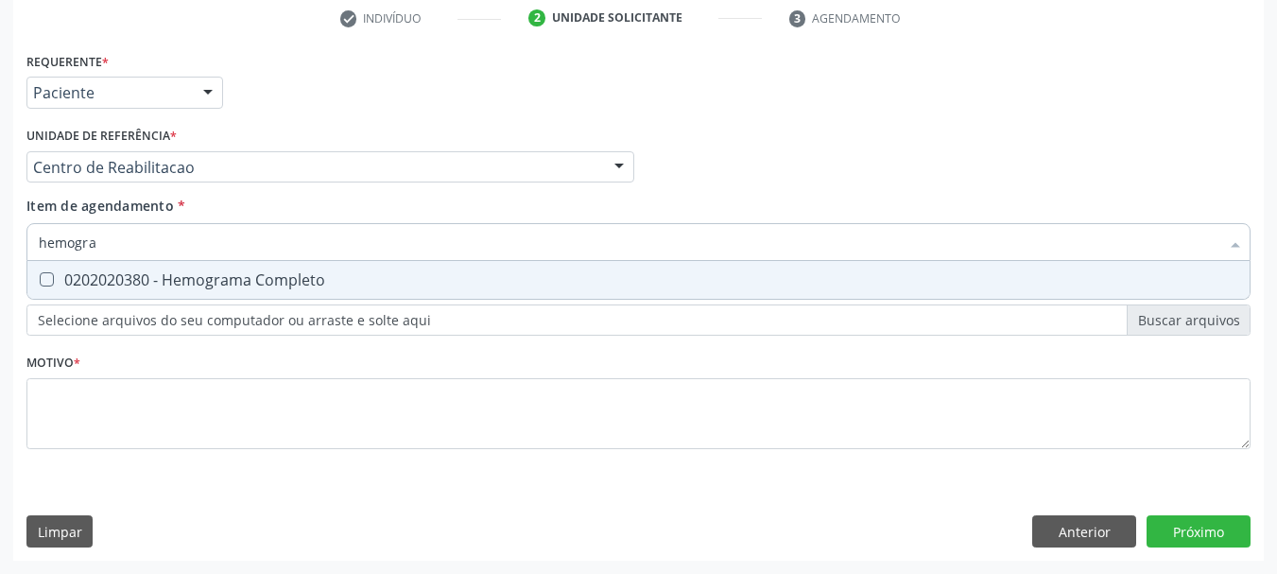
click at [262, 280] on div "0202020380 - Hemograma Completo" at bounding box center [638, 279] width 1199 height 15
checkbox Completo "true"
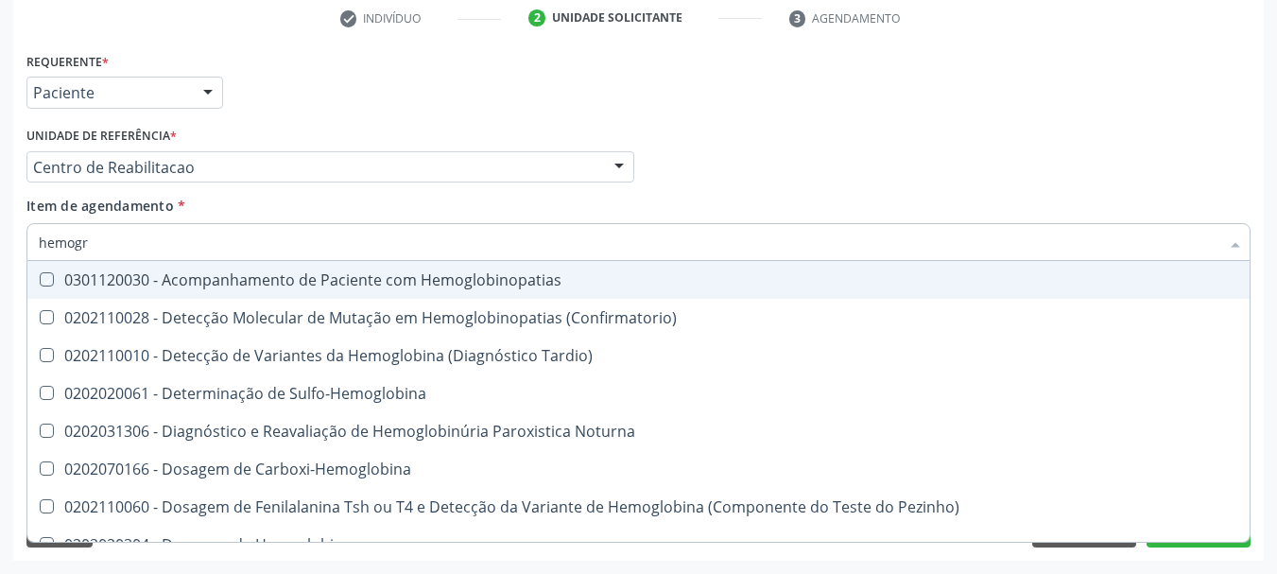
type input "hemog"
checkbox Hemoglobinopatias "false"
type input "hemo"
checkbox Glicosilada "false"
checkbox Completo "false"
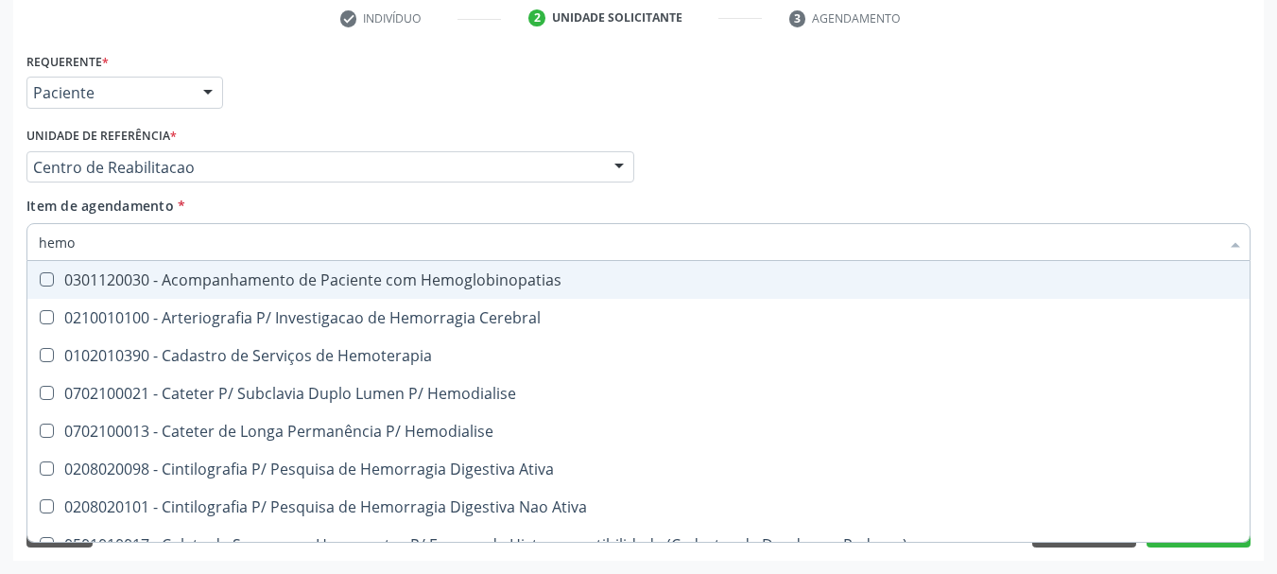
type input "hem"
checkbox Glicosilada "false"
checkbox Semana\) "true"
checkbox Completo "false"
checkbox Elástica "true"
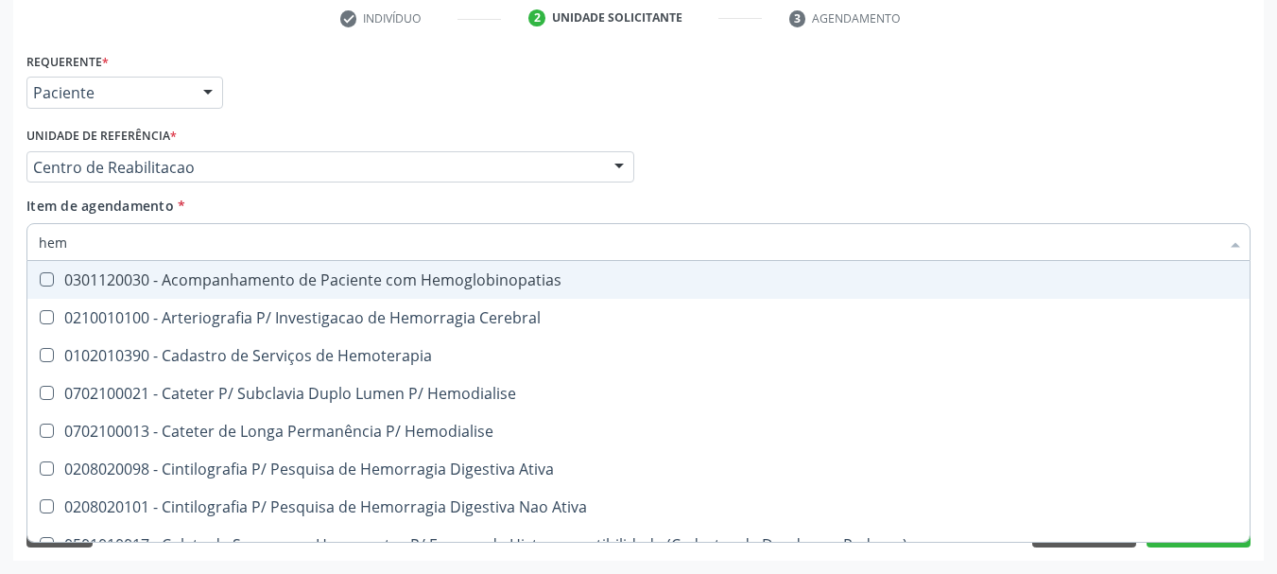
type input "he"
checkbox Semana\) "false"
checkbox Hemoptise "true"
checkbox Elástica "false"
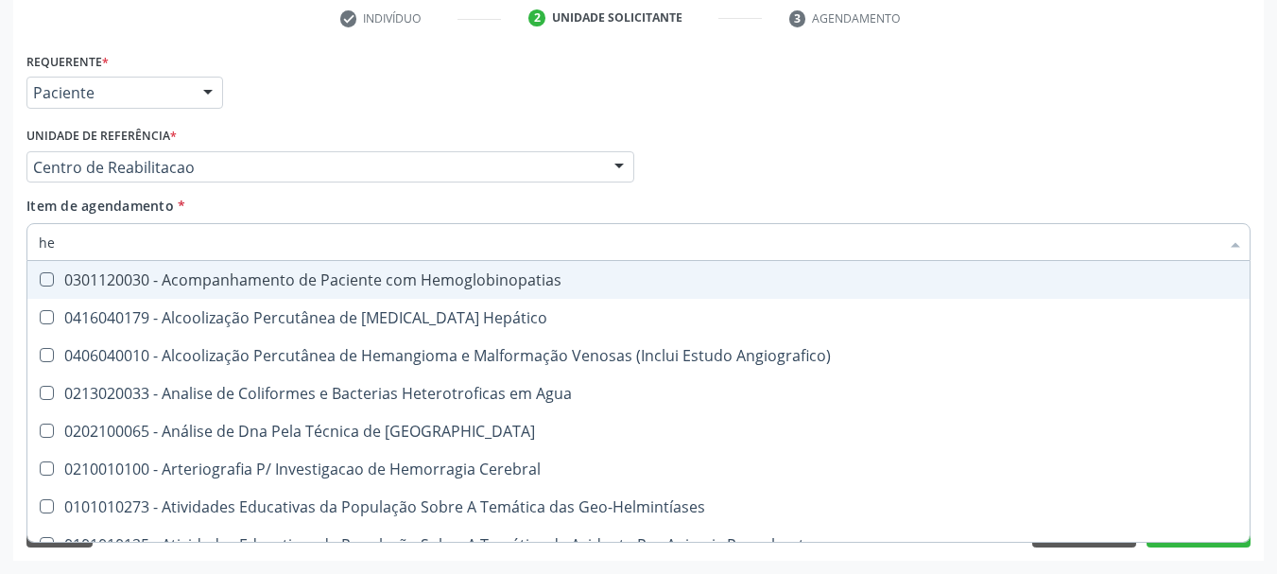
type input "h"
checkbox Glicosilada "false"
checkbox Completo "false"
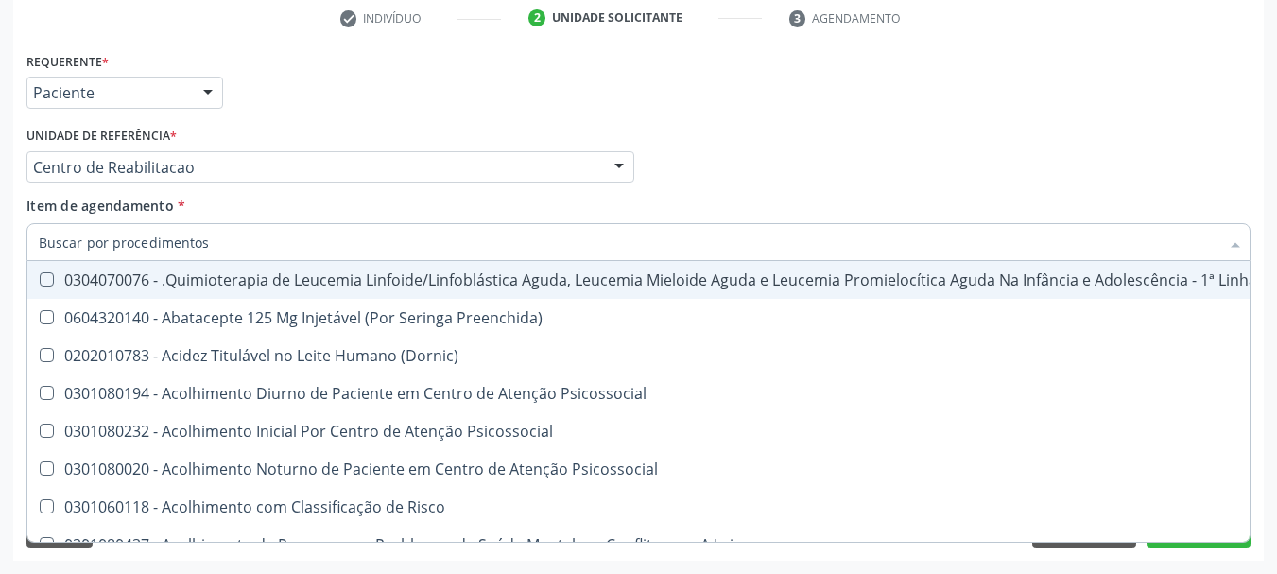
checkbox \(Hemicolectomia\) "true"
checkbox Hdl "false"
checkbox Glicosilada "false"
checkbox Completo "false"
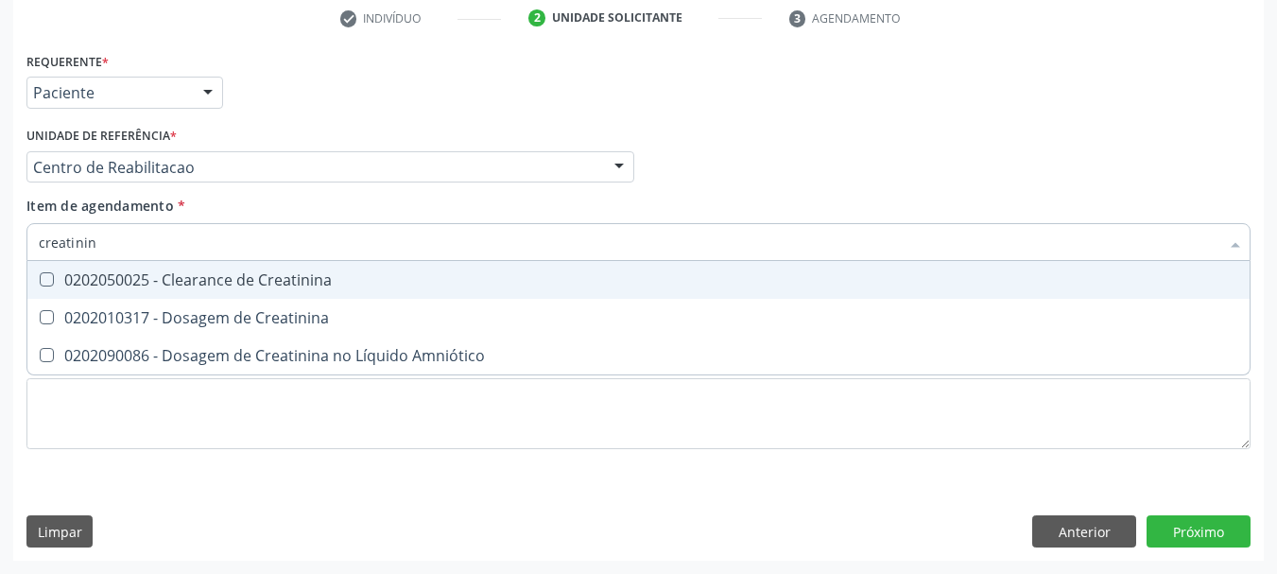
type input "creatinina"
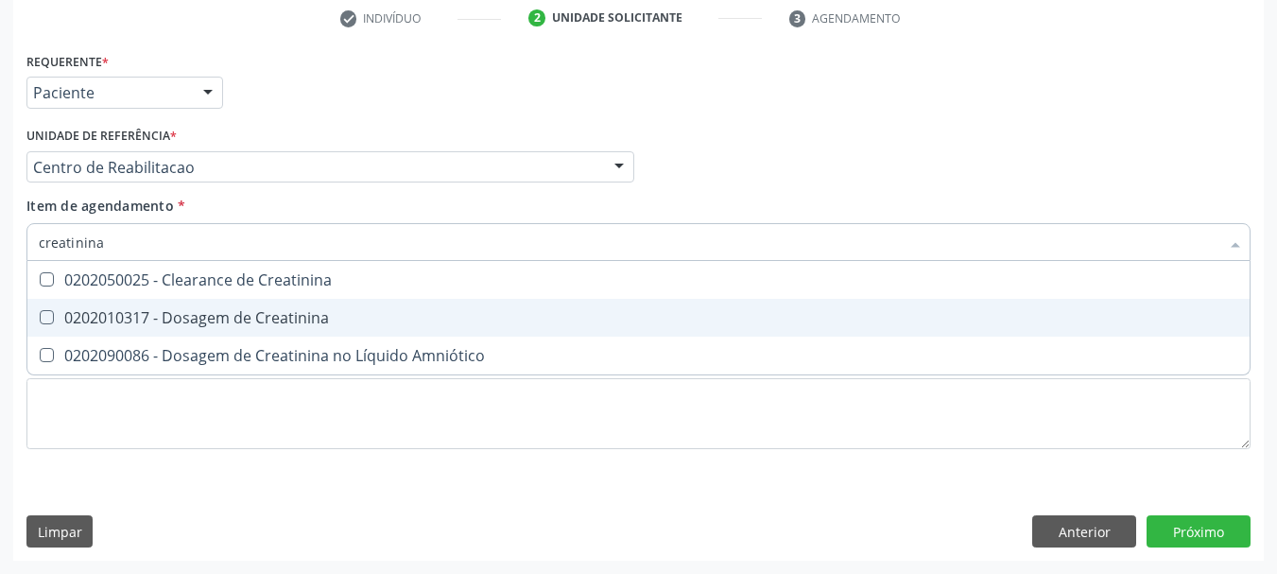
click at [258, 317] on div "0202010317 - Dosagem de Creatinina" at bounding box center [638, 317] width 1199 height 15
checkbox Creatinina "true"
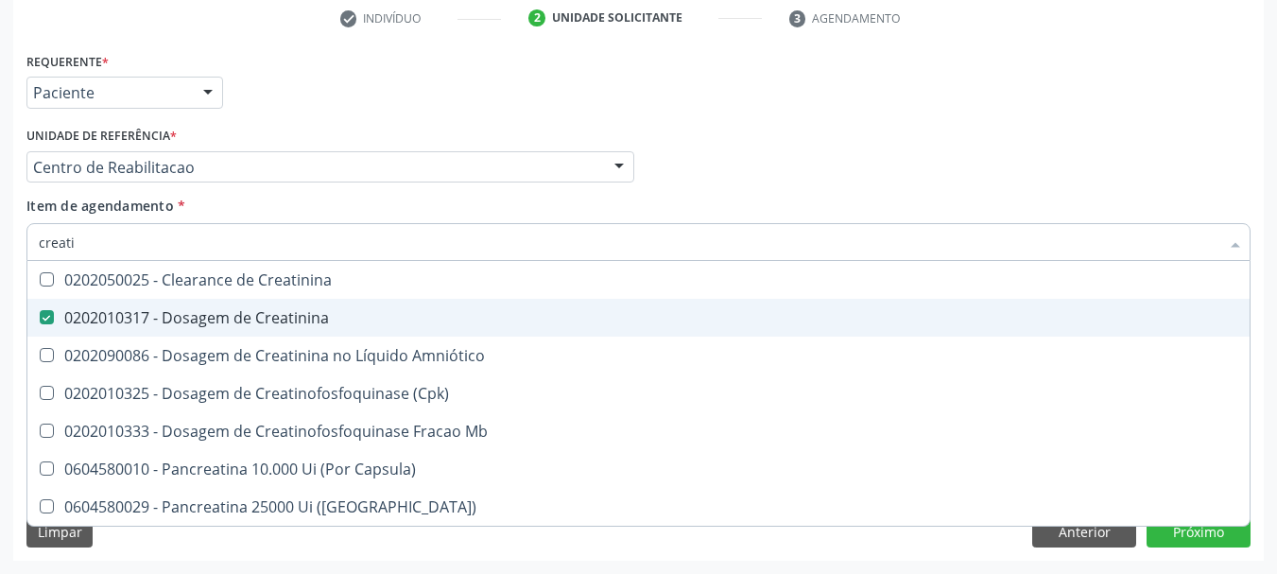
type input "creat"
checkbox Creatinina "false"
checkbox \(Cpk\) "true"
type input "crea"
checkbox \(Cpk\) "false"
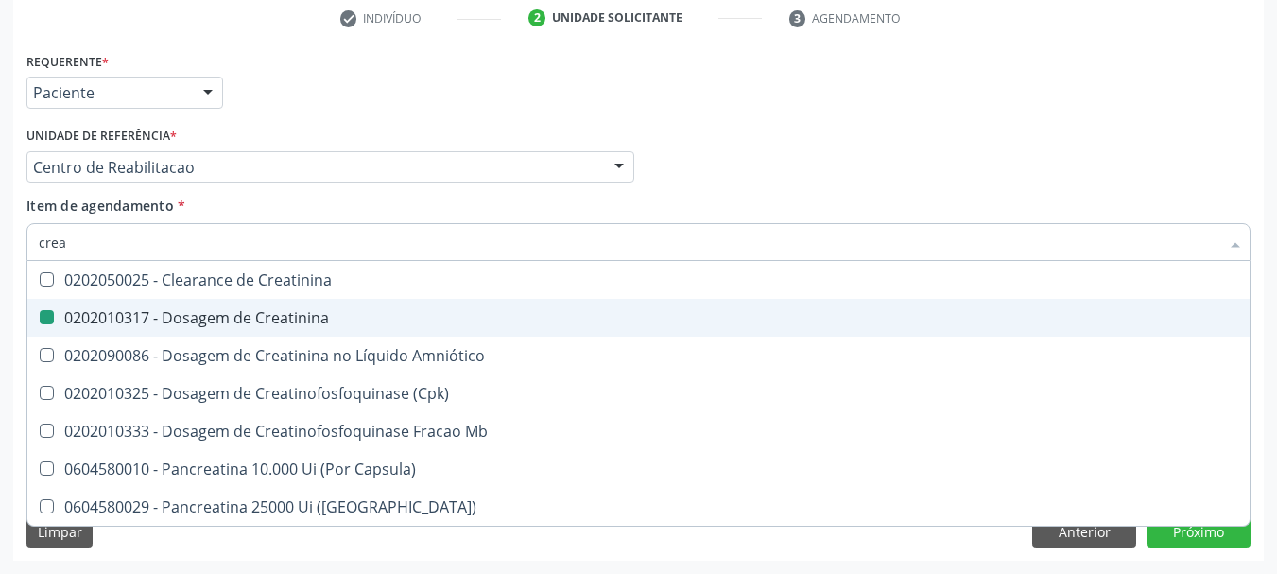
checkbox Capsula\) "true"
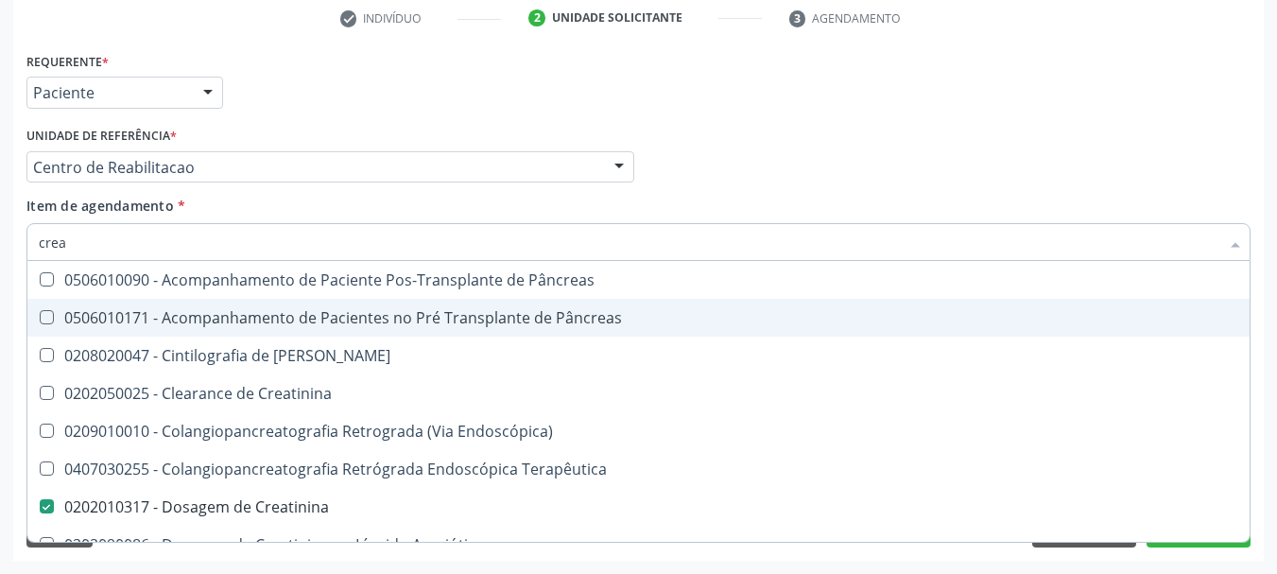
type input "cre"
checkbox Creatinina "false"
checkbox Oncologia "true"
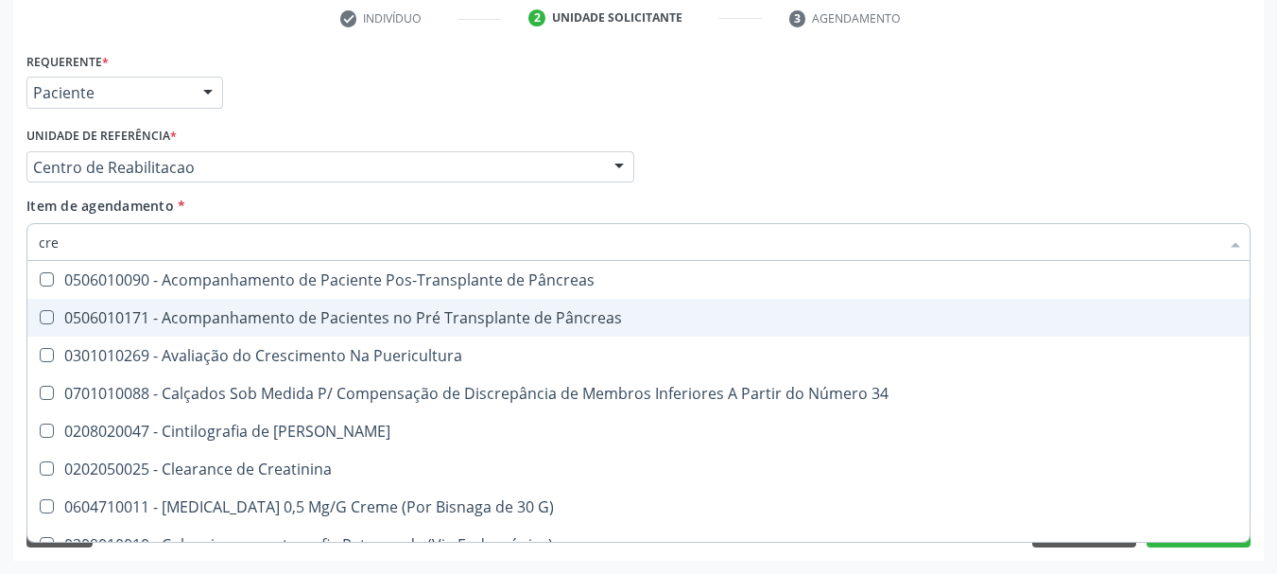
type input "cr"
checkbox Creatinina "false"
type input "c"
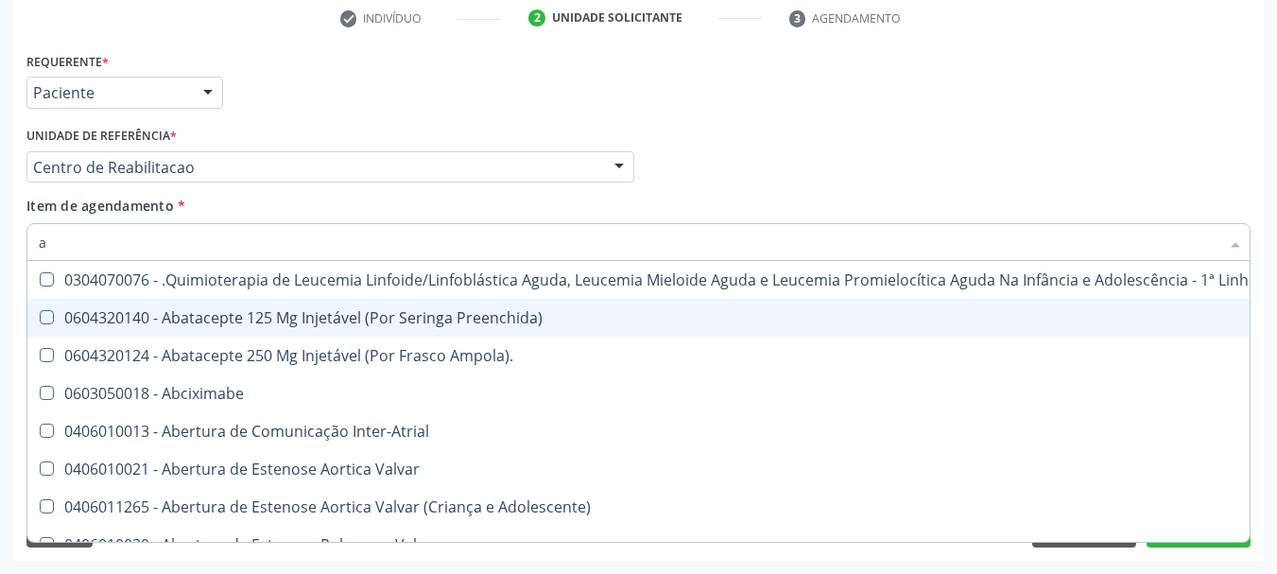
type input "ac"
checkbox Ortopédica "true"
checkbox Urina "false"
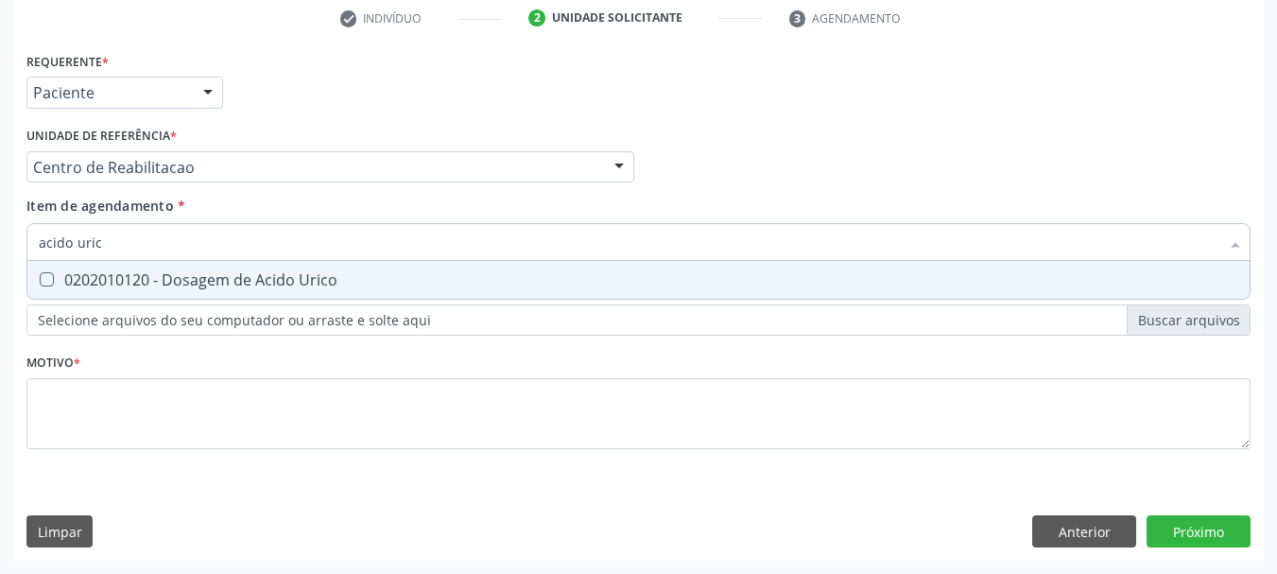
type input "acido urico"
click at [254, 275] on div "0202010120 - Dosagem de Acido Urico" at bounding box center [638, 279] width 1199 height 15
checkbox Urico "true"
type input "acido"
checkbox Urico "false"
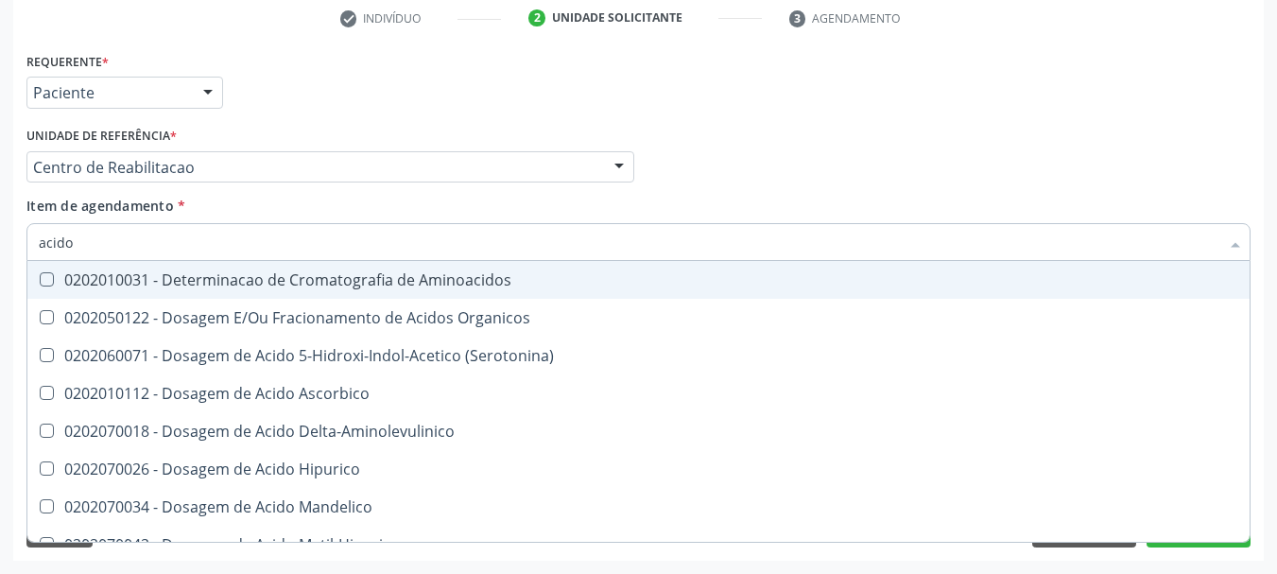
type input "acid"
checkbox Urico "false"
checkbox Cromatografia\) "true"
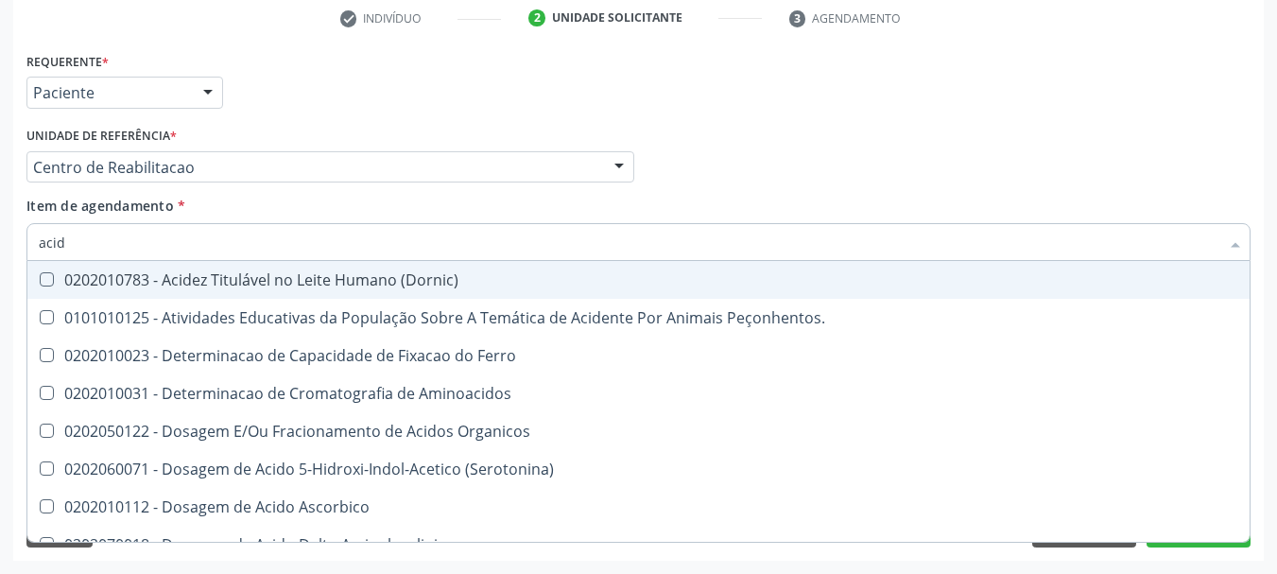
type input "aci"
checkbox Urico "false"
type input "a"
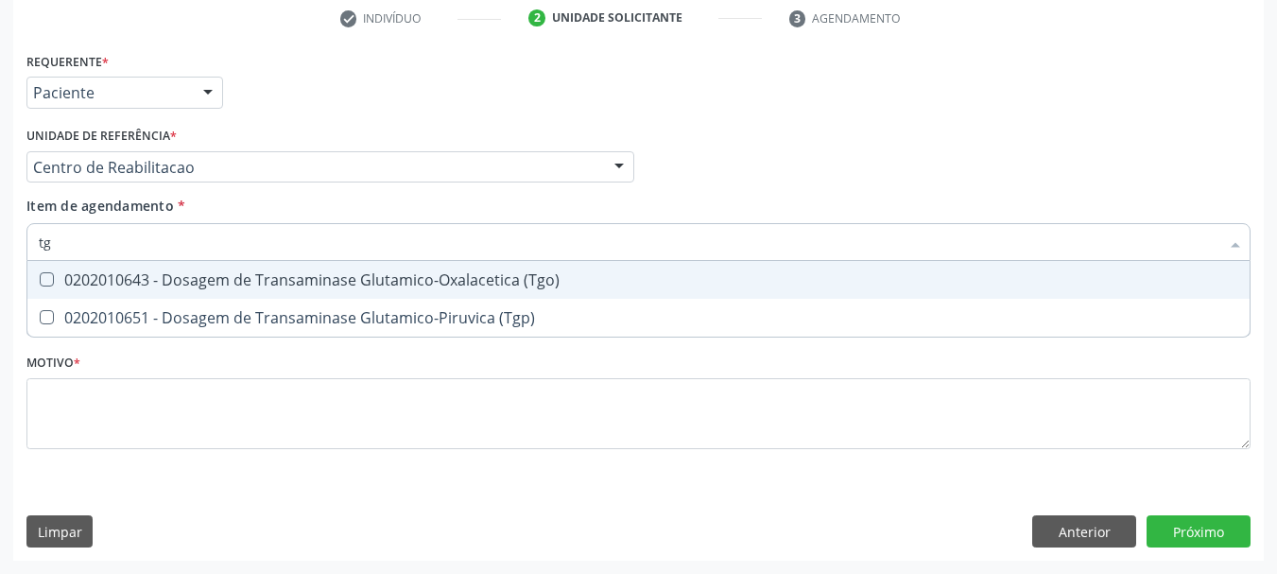
type input "tgo"
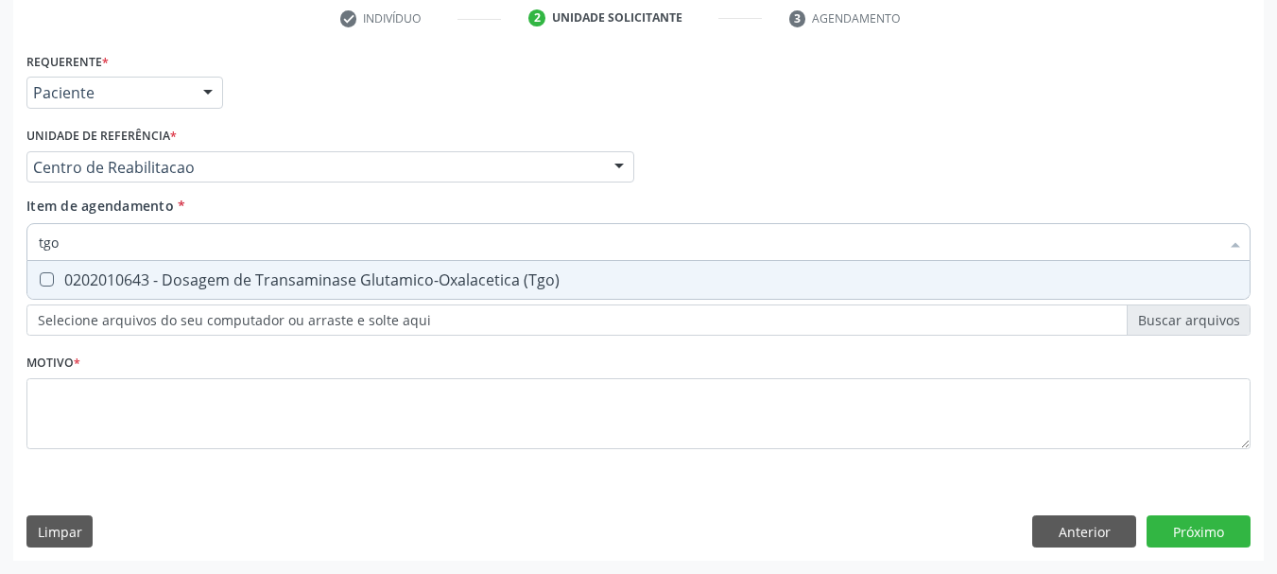
click at [254, 275] on div "0202010643 - Dosagem de Transaminase Glutamico-Oxalacetica (Tgo)" at bounding box center [638, 279] width 1199 height 15
checkbox \(Tgo\) "true"
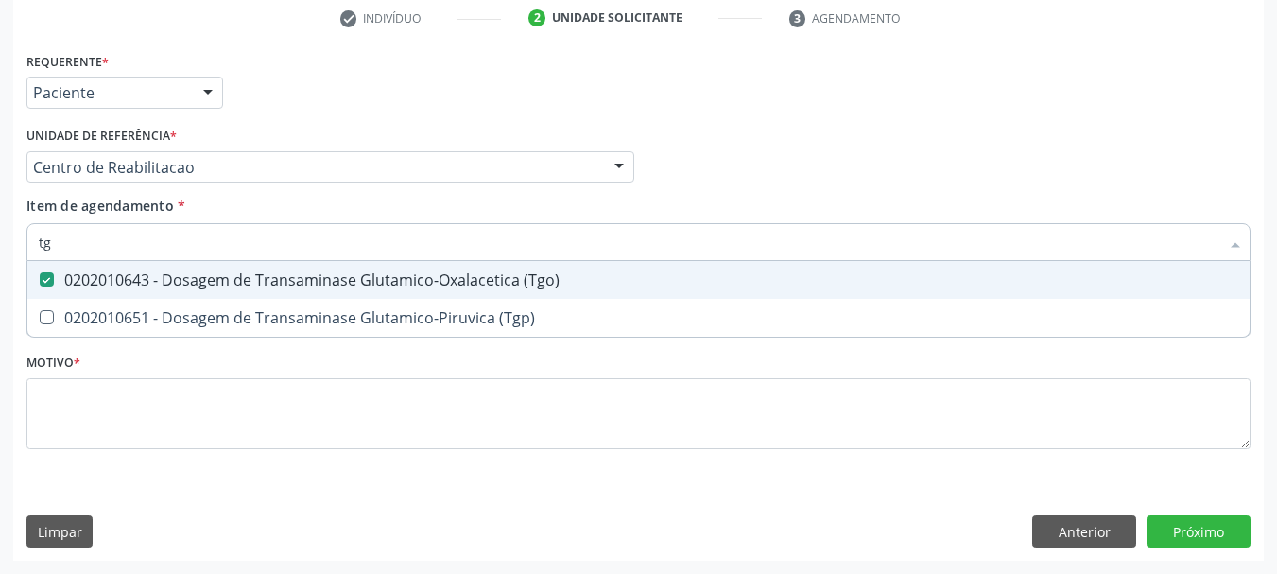
type input "tgp"
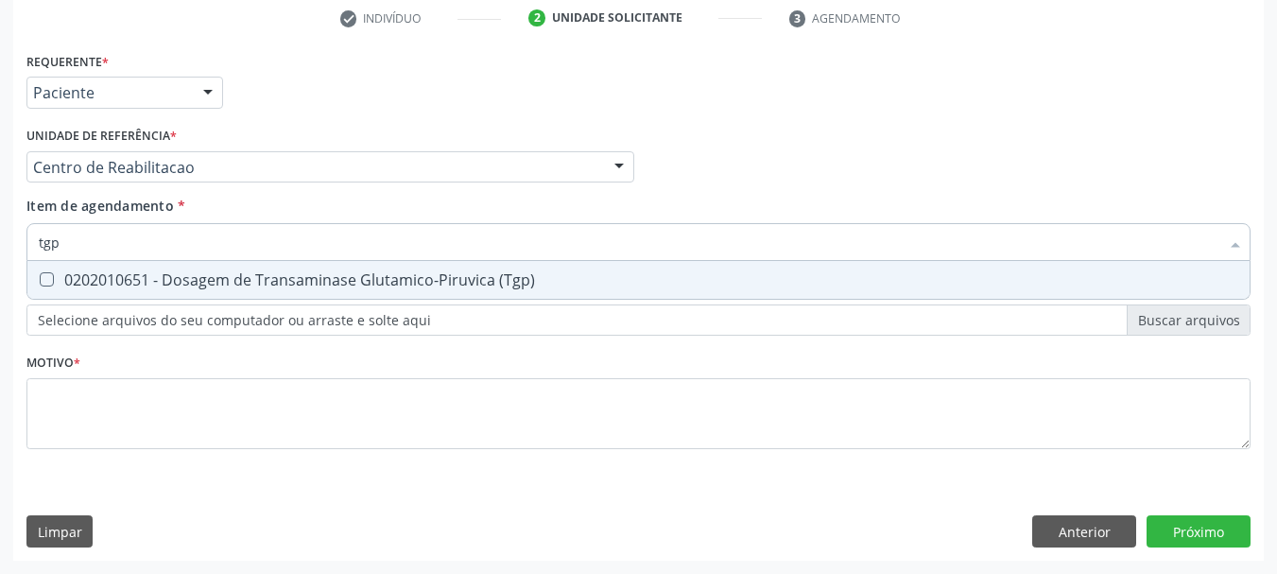
click at [240, 284] on div "0202010651 - Dosagem de Transaminase Glutamico-Piruvica (Tgp)" at bounding box center [638, 279] width 1199 height 15
checkbox \(Tgp\) "true"
type input "t"
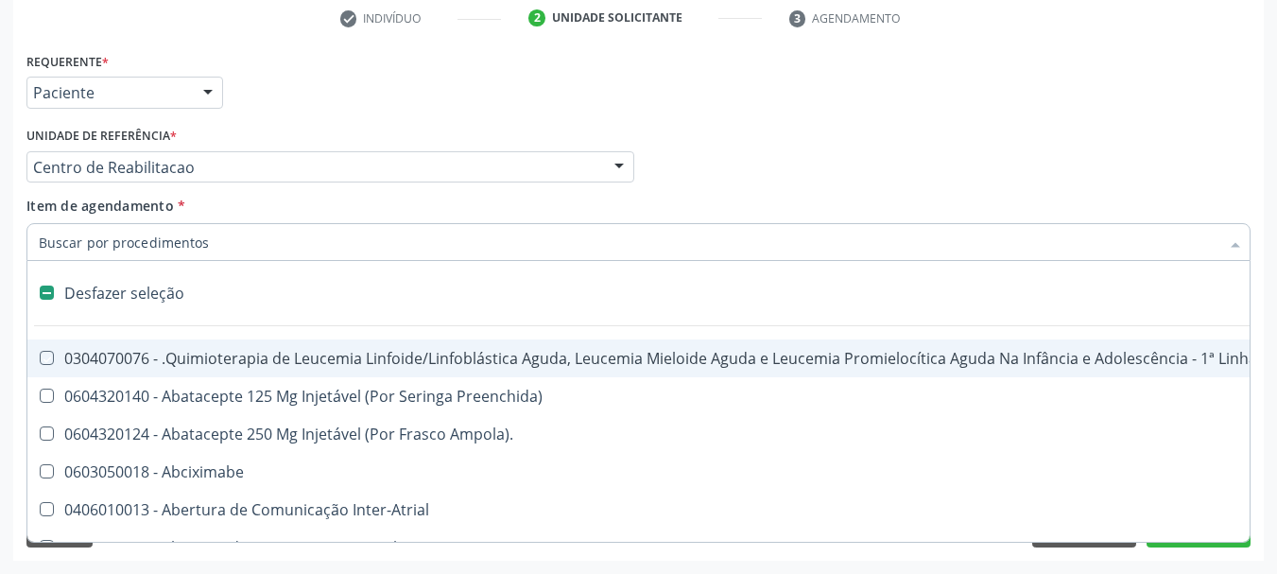
checkbox Manutenção "false"
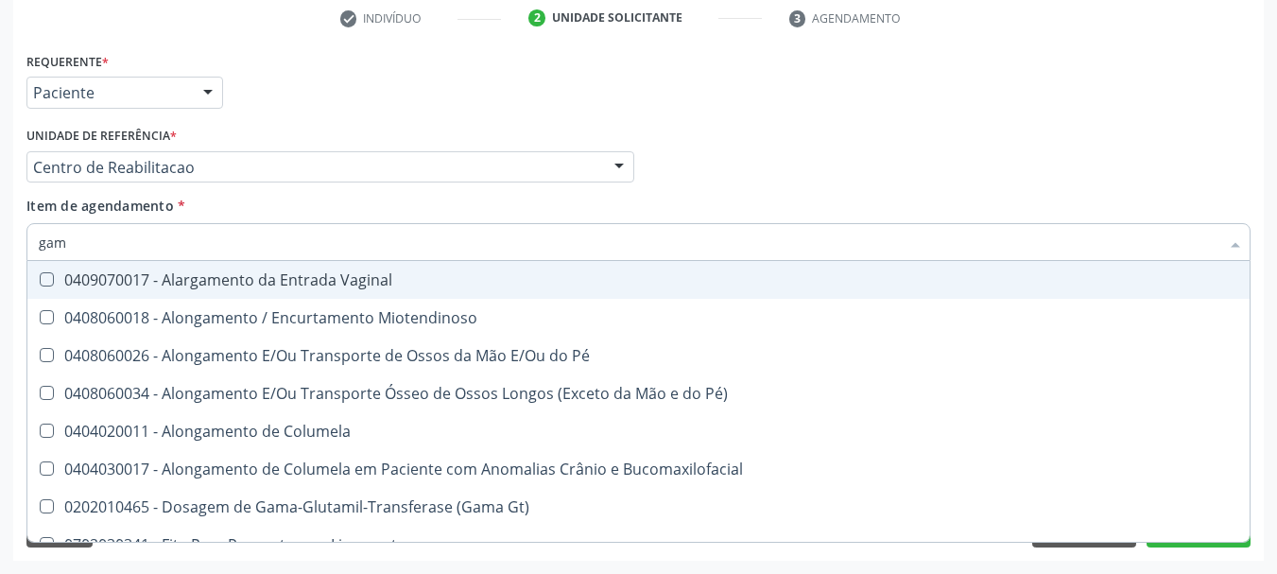
type input "gama"
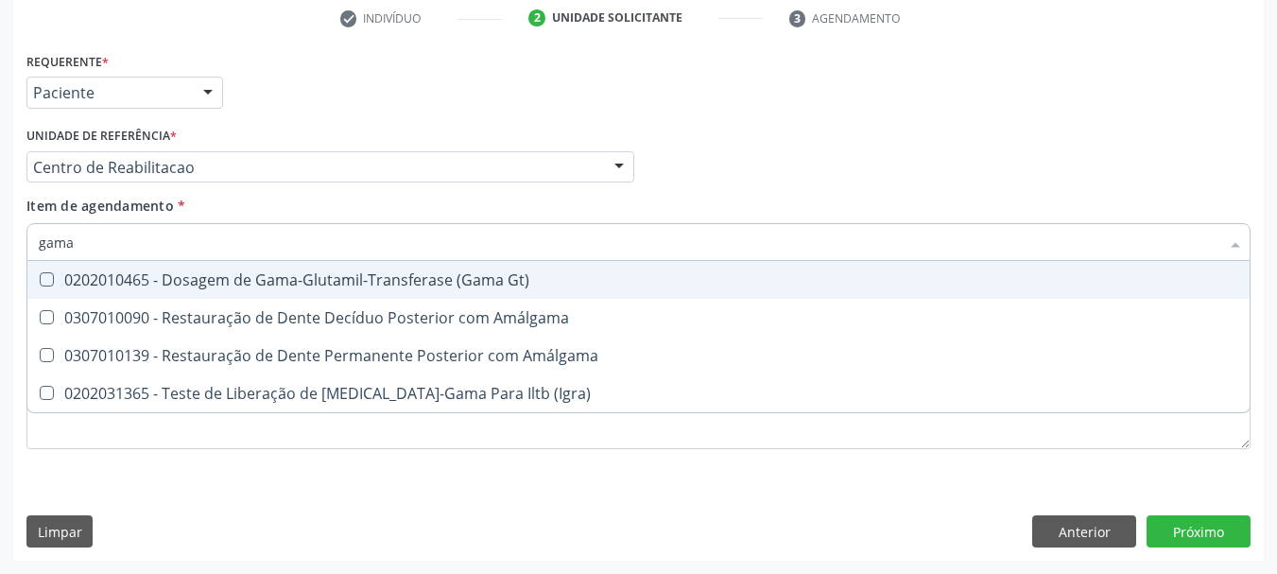
click at [240, 284] on div "0202010465 - Dosagem de Gama-Glutamil-Transferase (Gama Gt)" at bounding box center [638, 279] width 1199 height 15
checkbox Gt\) "true"
type input "gam"
checkbox Gt\) "false"
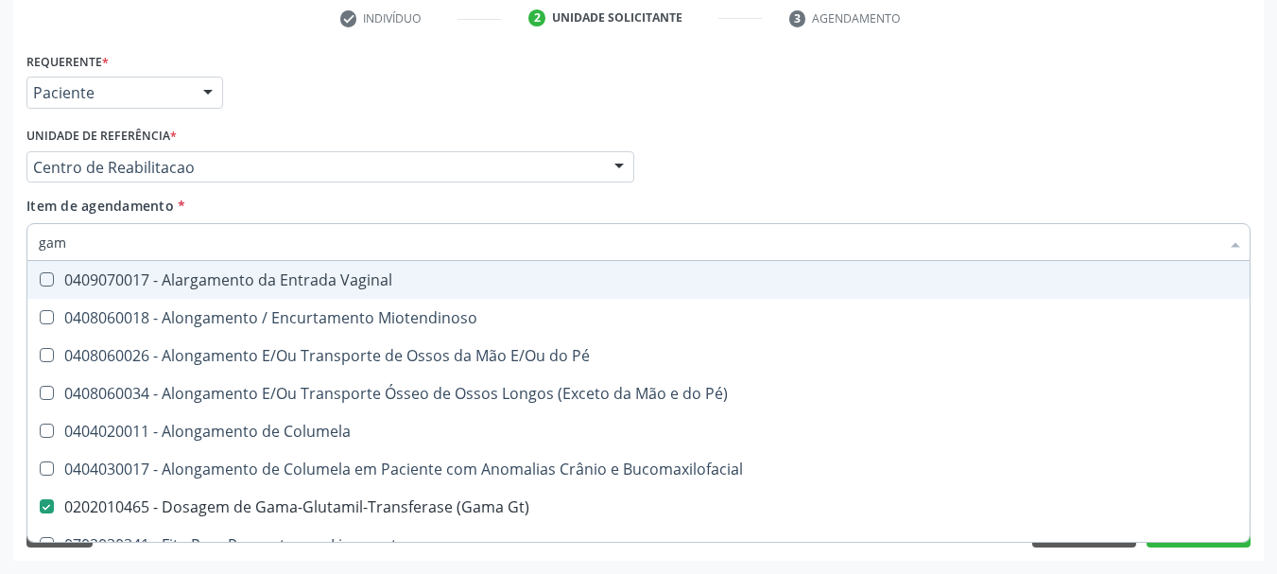
type input "ga"
checkbox Gt\) "false"
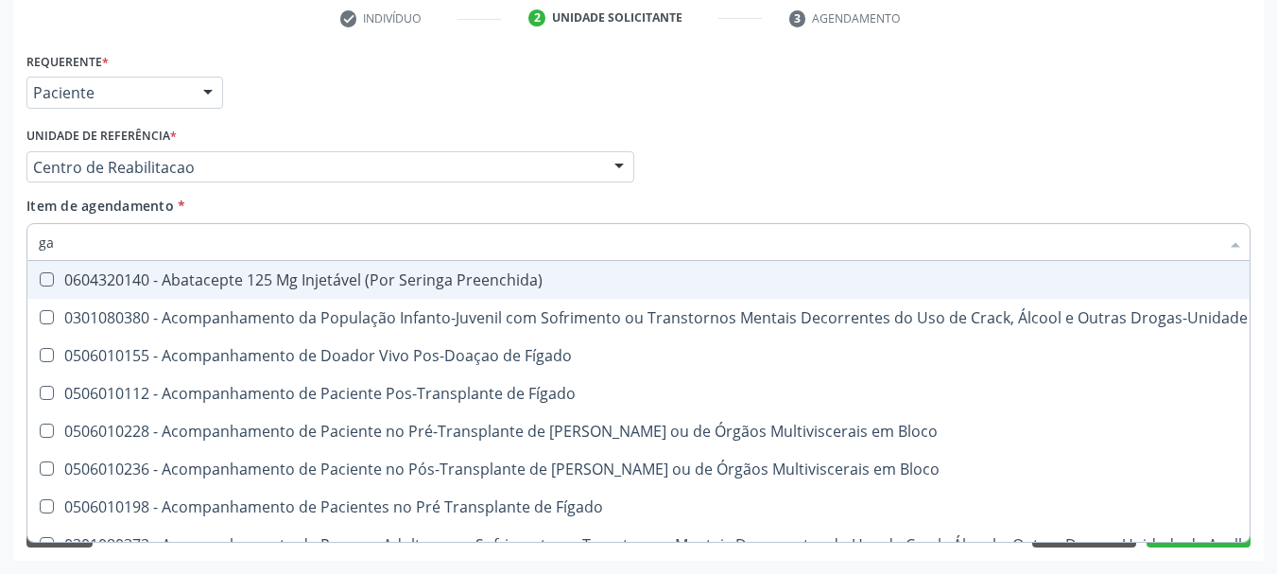
type input "g"
checkbox Gt\) "false"
checkbox Vesical "true"
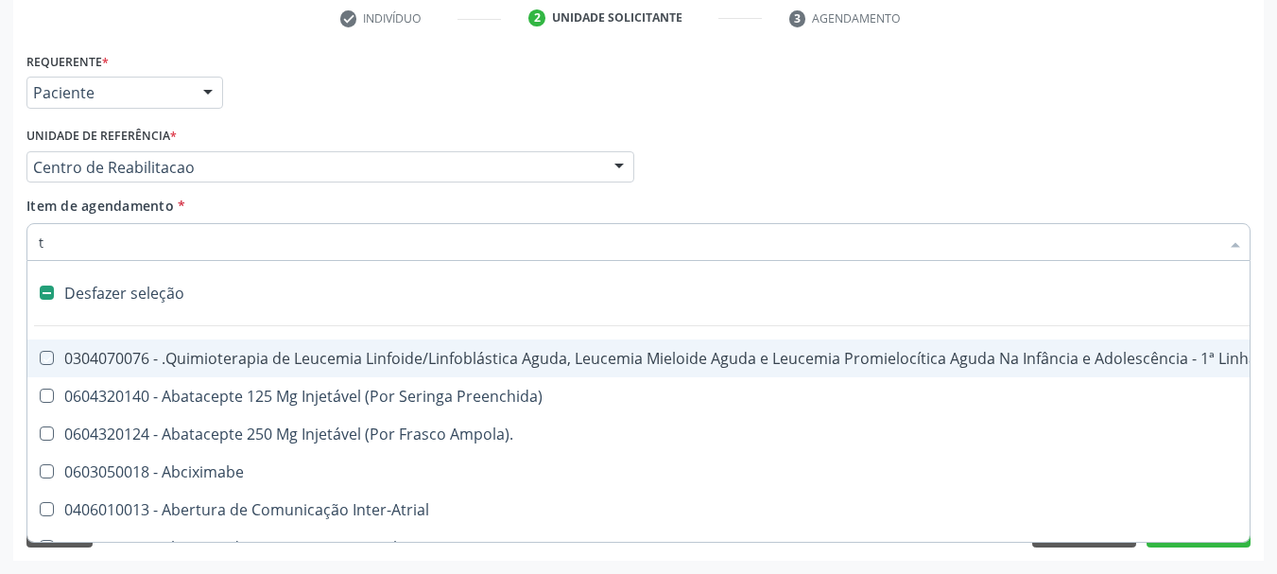
type input "tg"
checkbox Manutenção "true"
checkbox Preenchida\) "true"
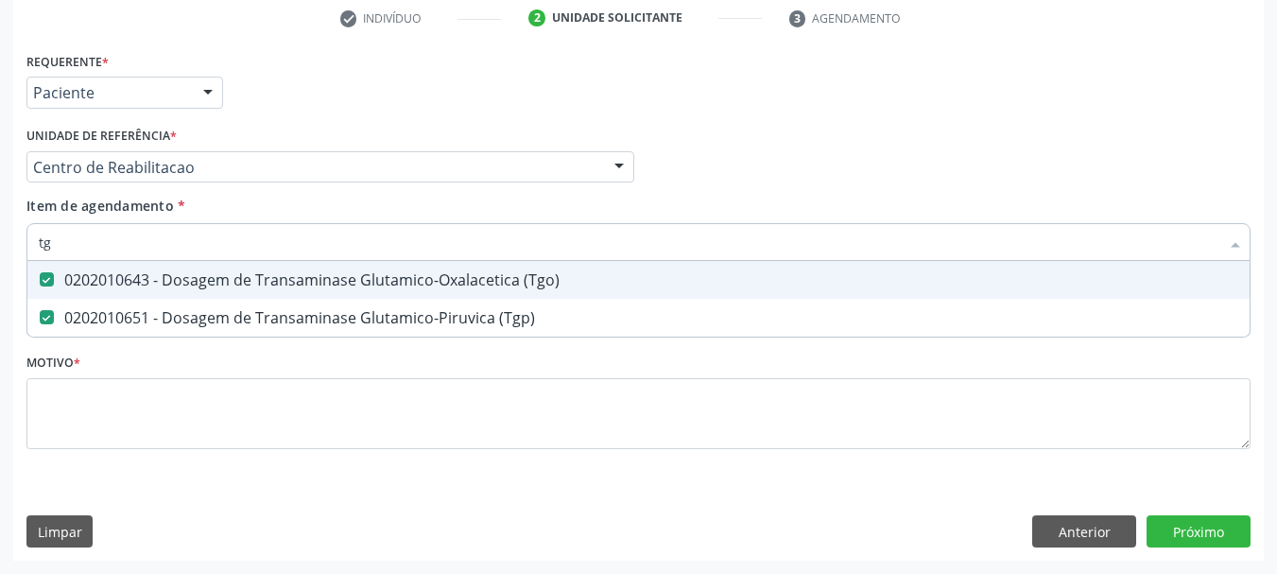
type input "tgo"
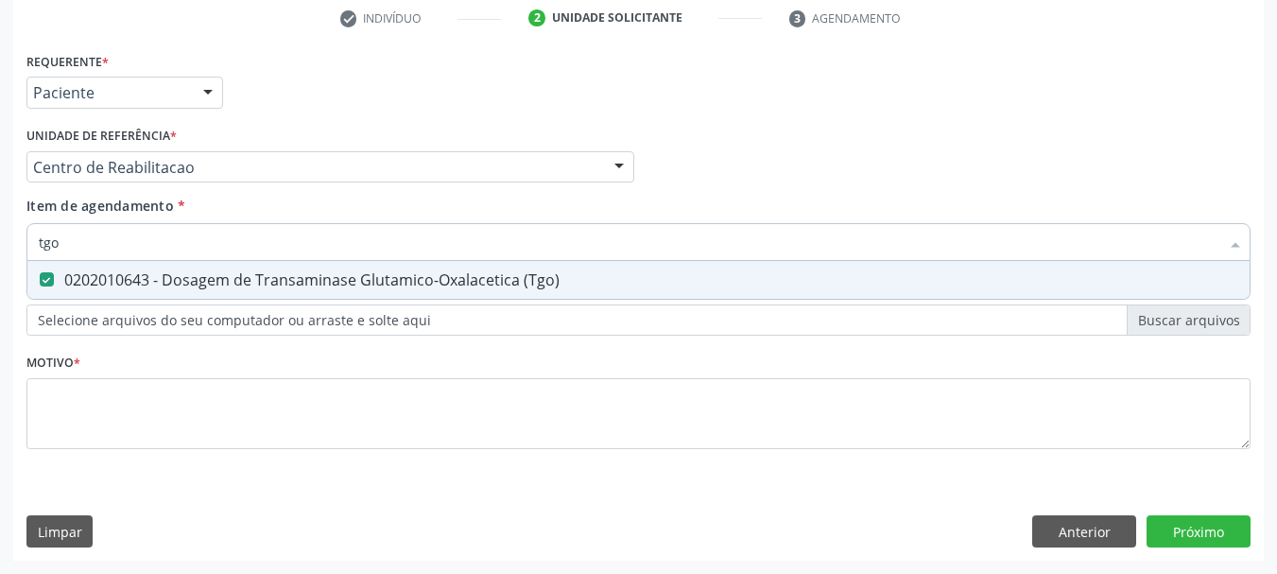
click at [235, 283] on div "0202010643 - Dosagem de Transaminase Glutamico-Oxalacetica (Tgo)" at bounding box center [638, 279] width 1199 height 15
checkbox \(Tgo\) "false"
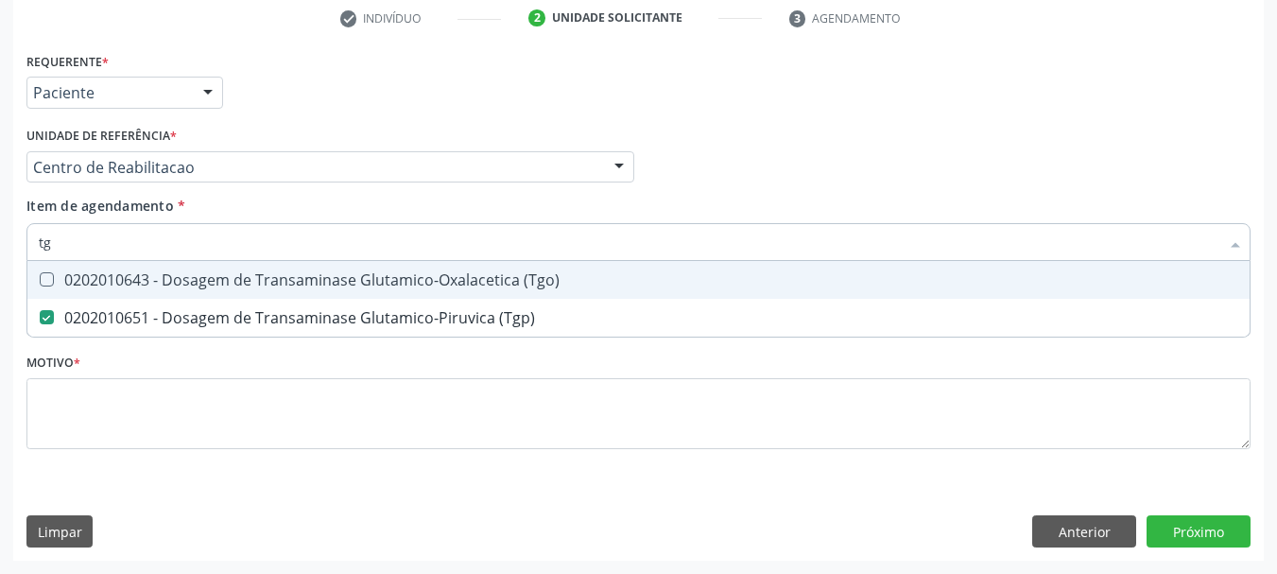
type input "tgp"
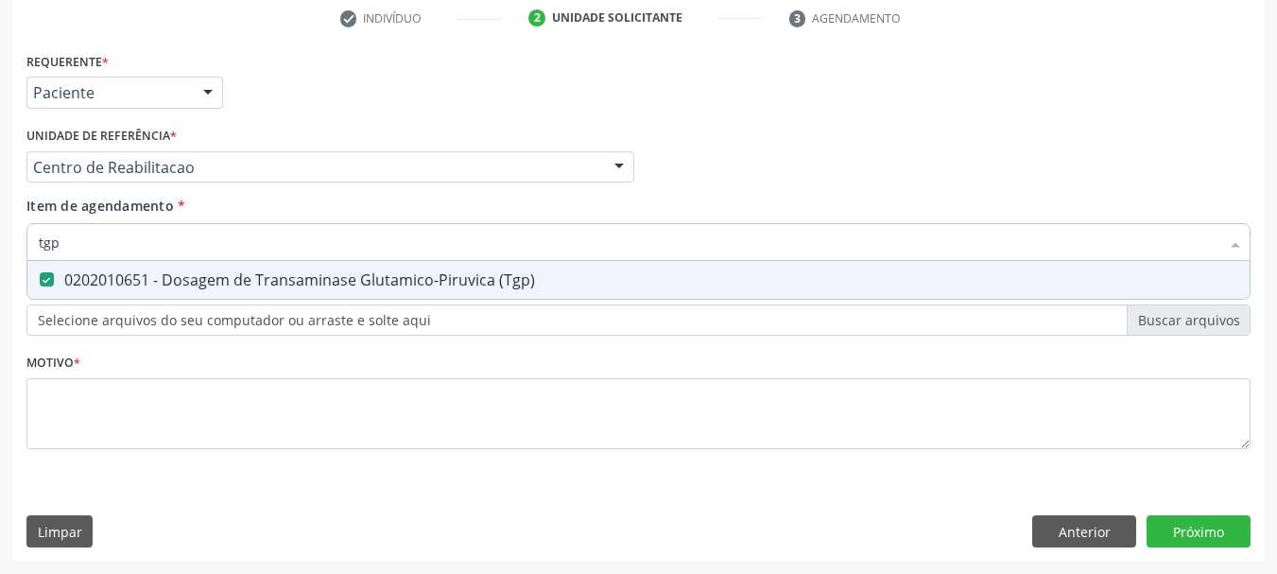
click at [232, 276] on div "0202010651 - Dosagem de Transaminase Glutamico-Piruvica (Tgp)" at bounding box center [638, 279] width 1199 height 15
click at [215, 278] on div "0202010651 - Dosagem de Transaminase Glutamico-Piruvica (Tgp)" at bounding box center [638, 279] width 1199 height 15
checkbox \(Tgp\) "true"
type input "tg"
checkbox \(Tgp\) "false"
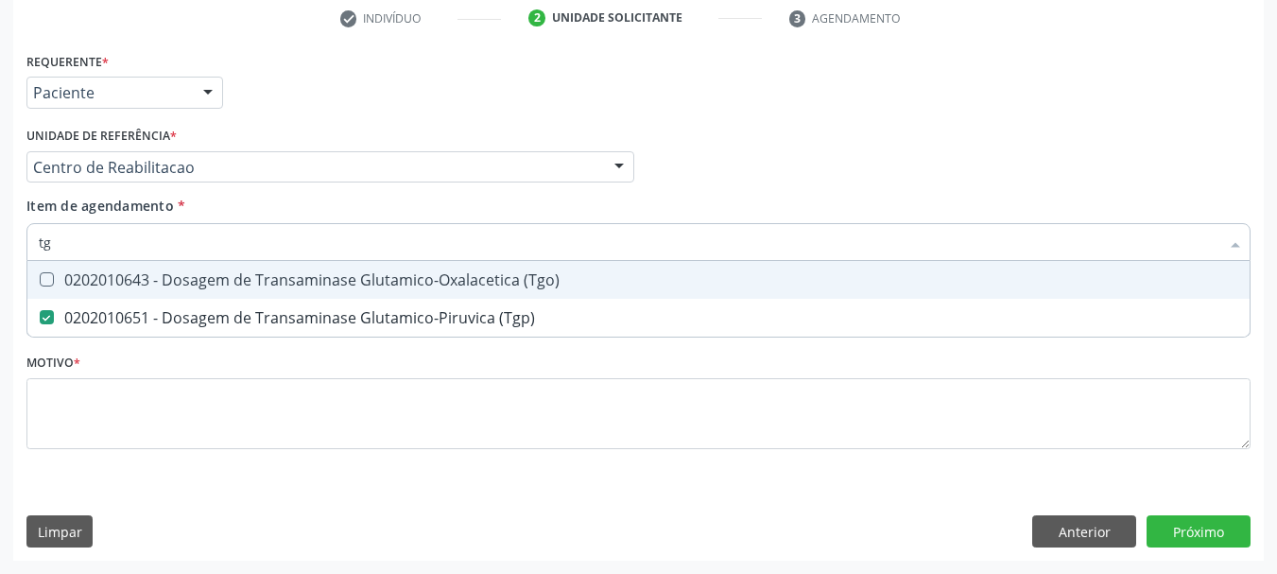
type input "tgo"
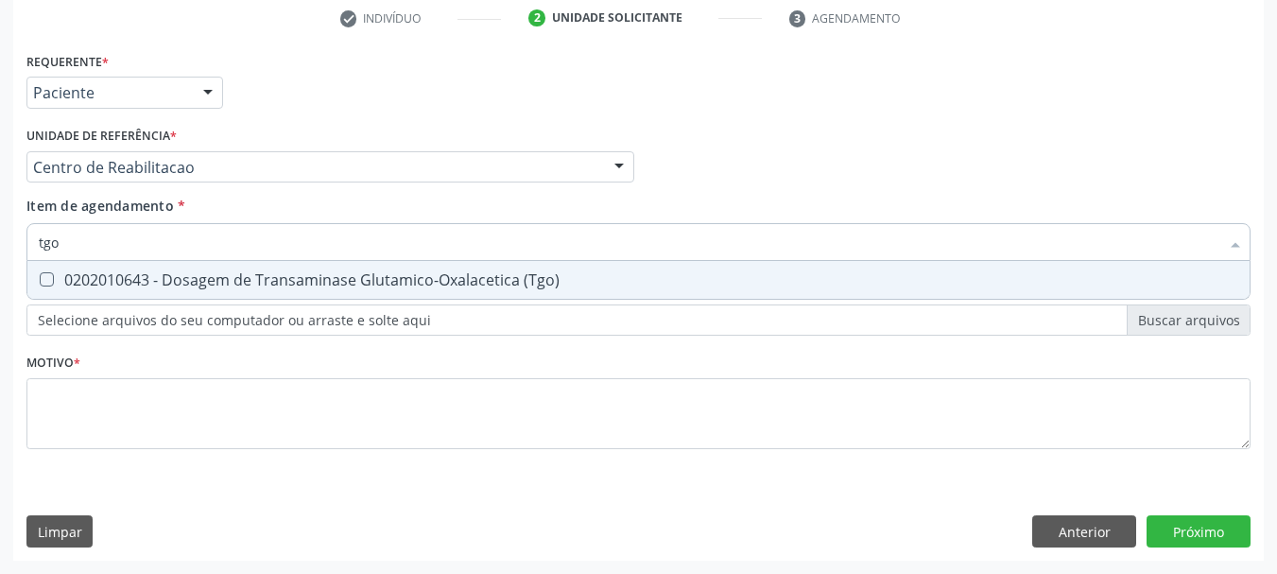
click at [214, 278] on div "0202010643 - Dosagem de Transaminase Glutamico-Oxalacetica (Tgo)" at bounding box center [638, 279] width 1199 height 15
checkbox \(Tgo\) "true"
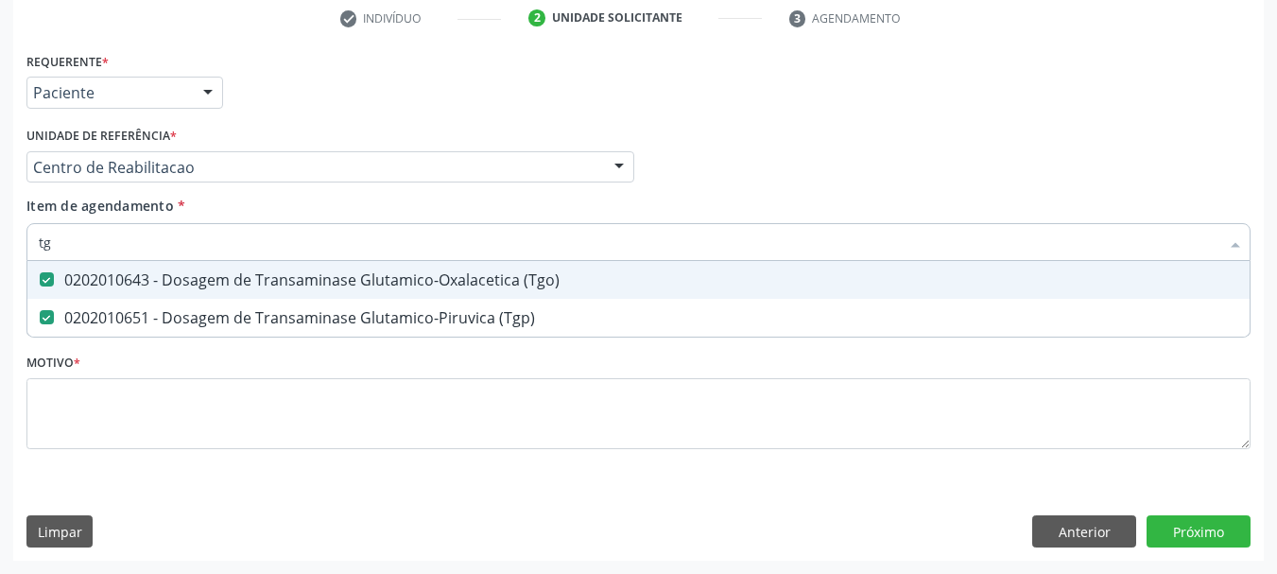
type input "t"
checkbox \(Tgo\) "false"
checkbox \(Tgp\) "false"
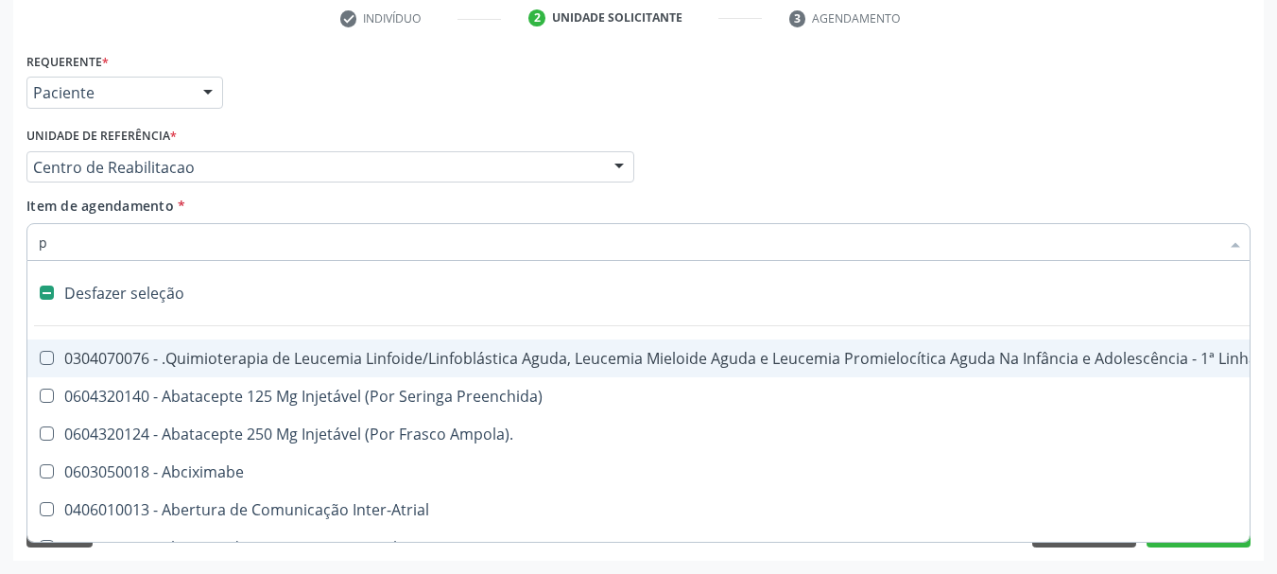
type input "ps"
checkbox Urina "false"
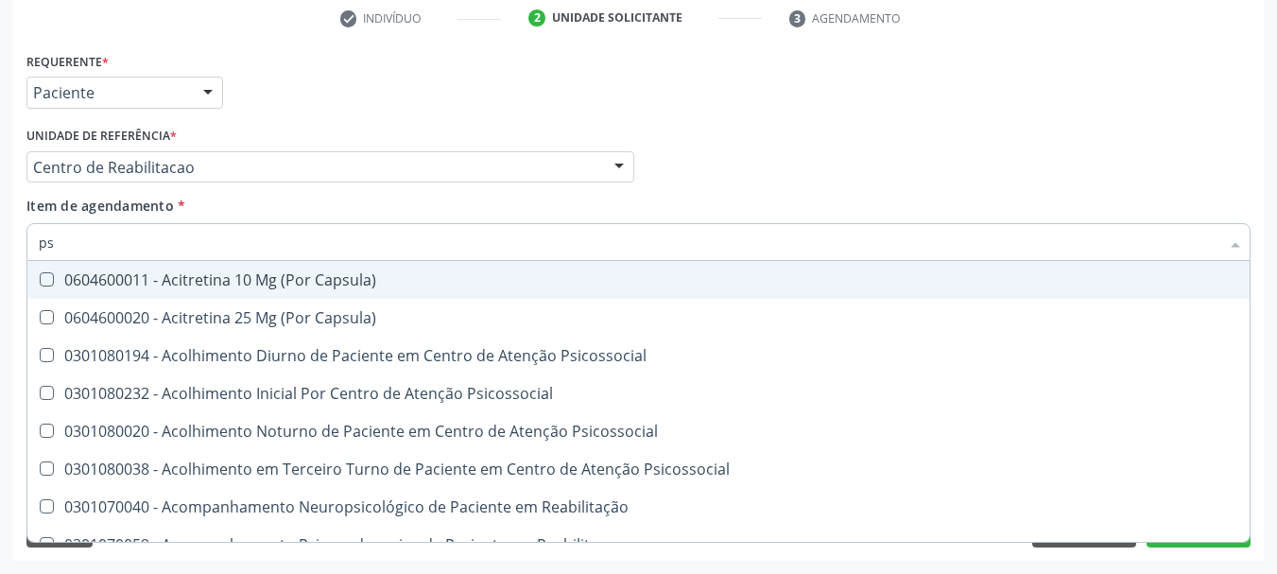
type input "psa"
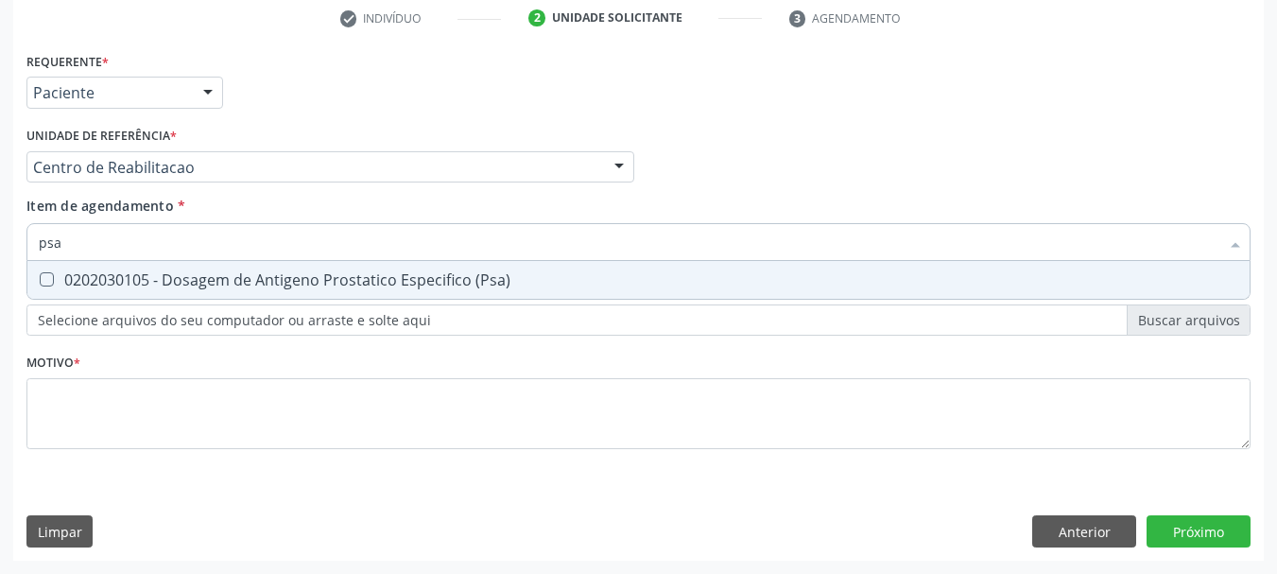
click at [214, 278] on div "0202030105 - Dosagem de Antigeno Prostatico Especifico (Psa)" at bounding box center [638, 279] width 1199 height 15
checkbox \(Psa\) "true"
type input "ps"
checkbox \(Psa\) "false"
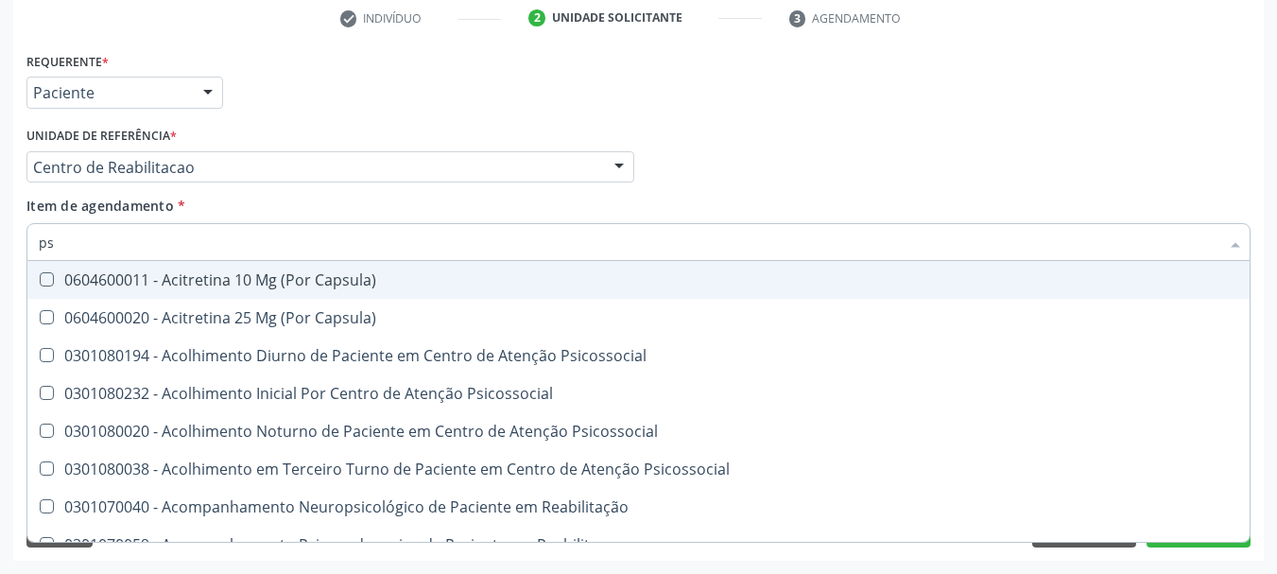
type input "p"
checkbox \(Psa\) "false"
checkbox Teno-Capsulo-Ligamentar "true"
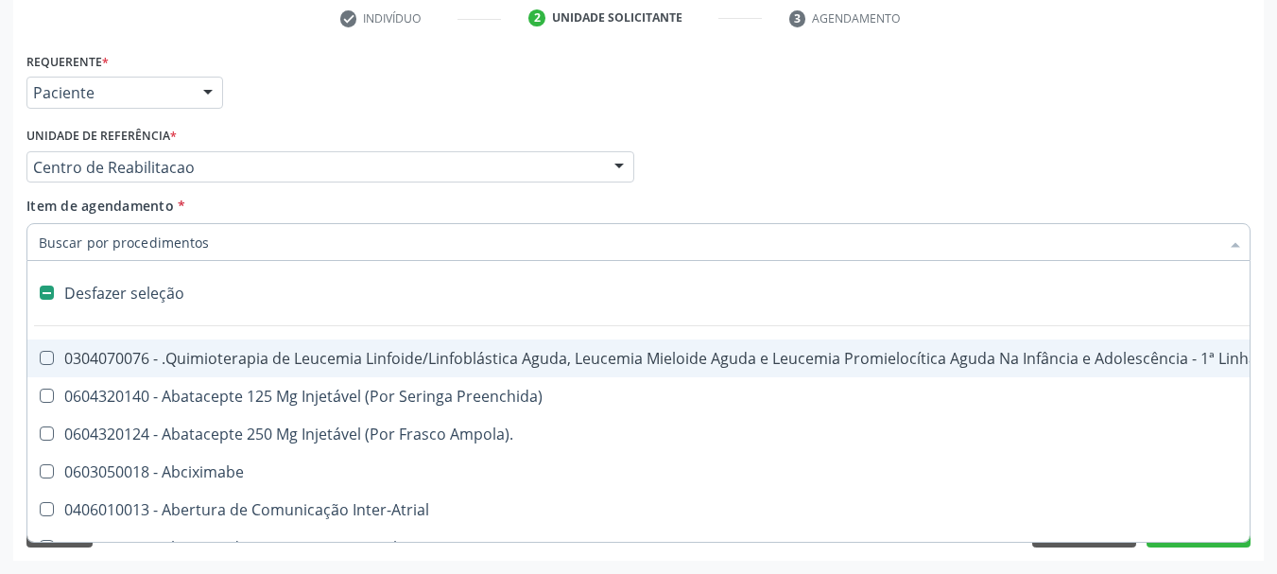
type input "t"
checkbox Reto "true"
checkbox Urina "false"
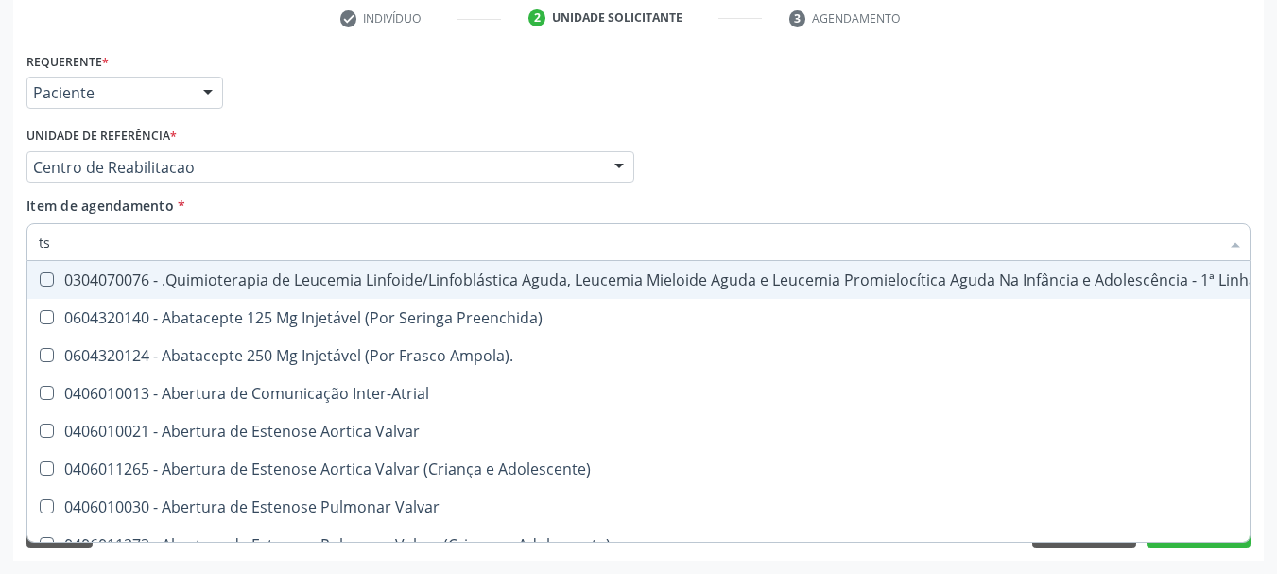
type input "tsh"
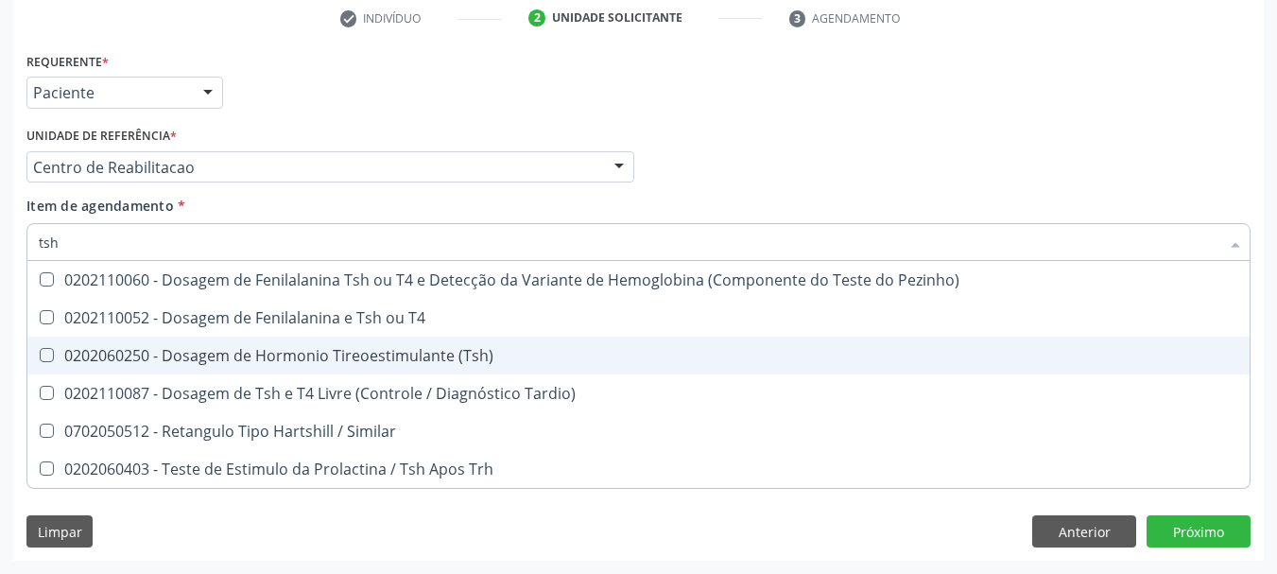
click at [224, 348] on div "0202060250 - Dosagem de Hormonio Tireoestimulante (Tsh)" at bounding box center [638, 355] width 1199 height 15
checkbox \(Tsh\) "true"
type input "ts"
checkbox \(Tsh\) "false"
checkbox Tardio\) "true"
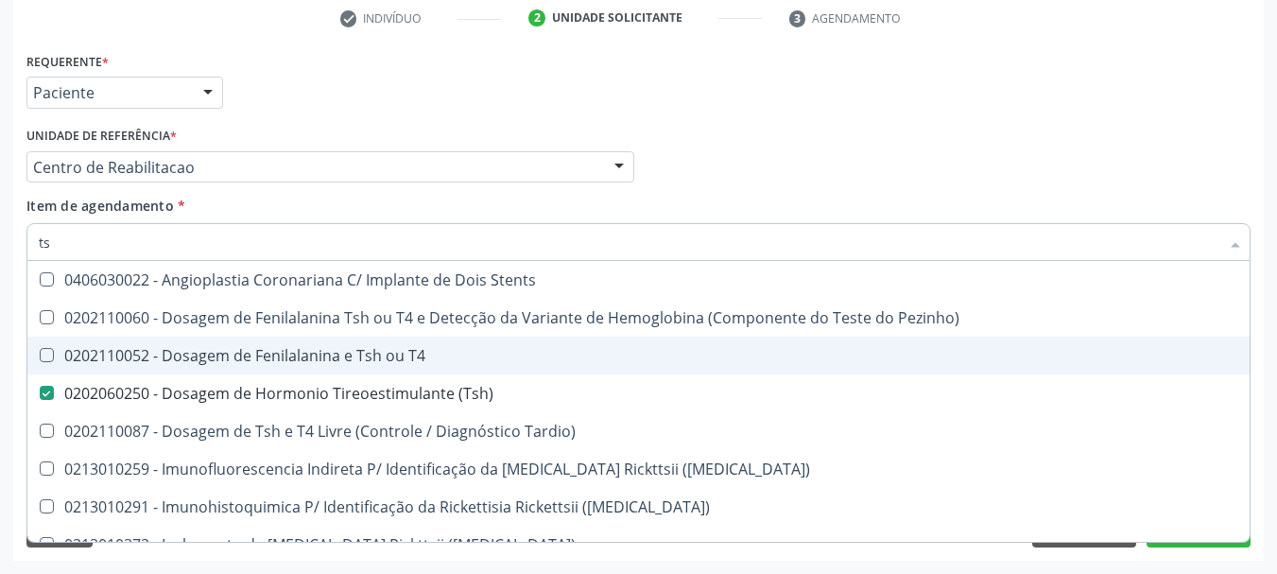
type input "t"
checkbox \(Tsh\) "false"
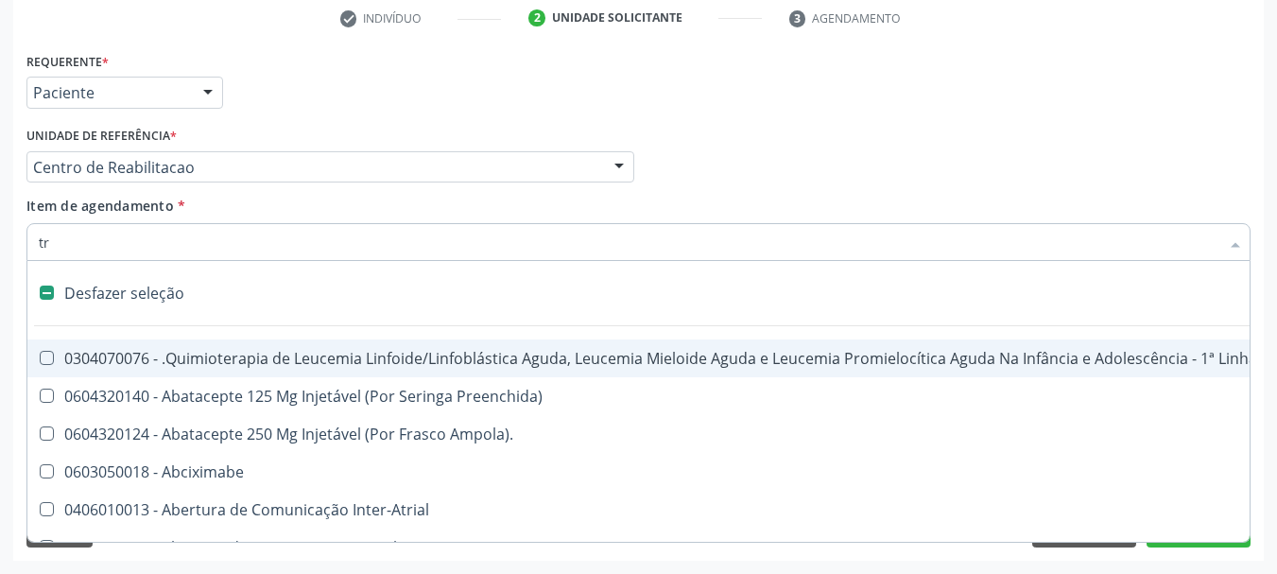
type input "tri"
checkbox Reto "false"
checkbox Urina "false"
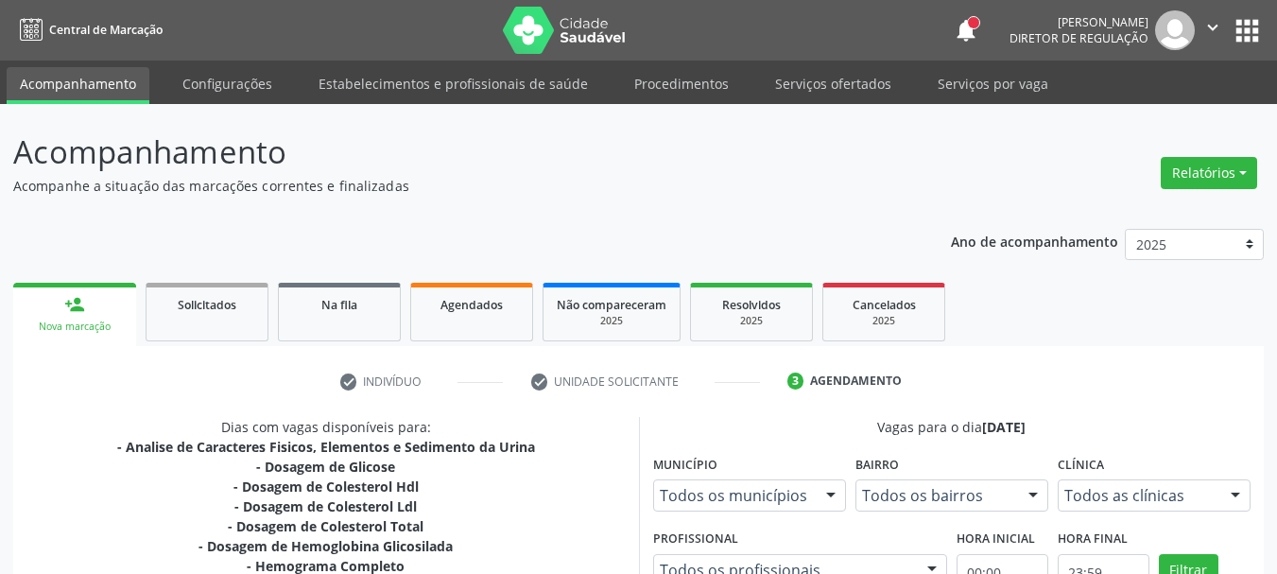
scroll to position [552, 0]
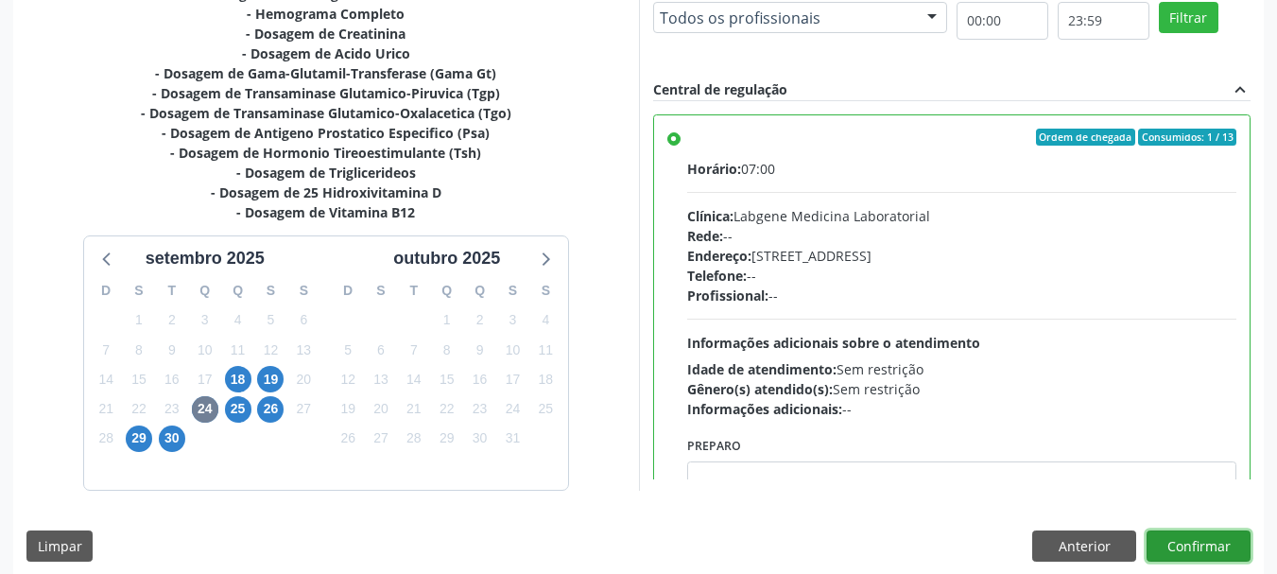
click at [1175, 544] on button "Confirmar" at bounding box center [1198, 546] width 104 height 32
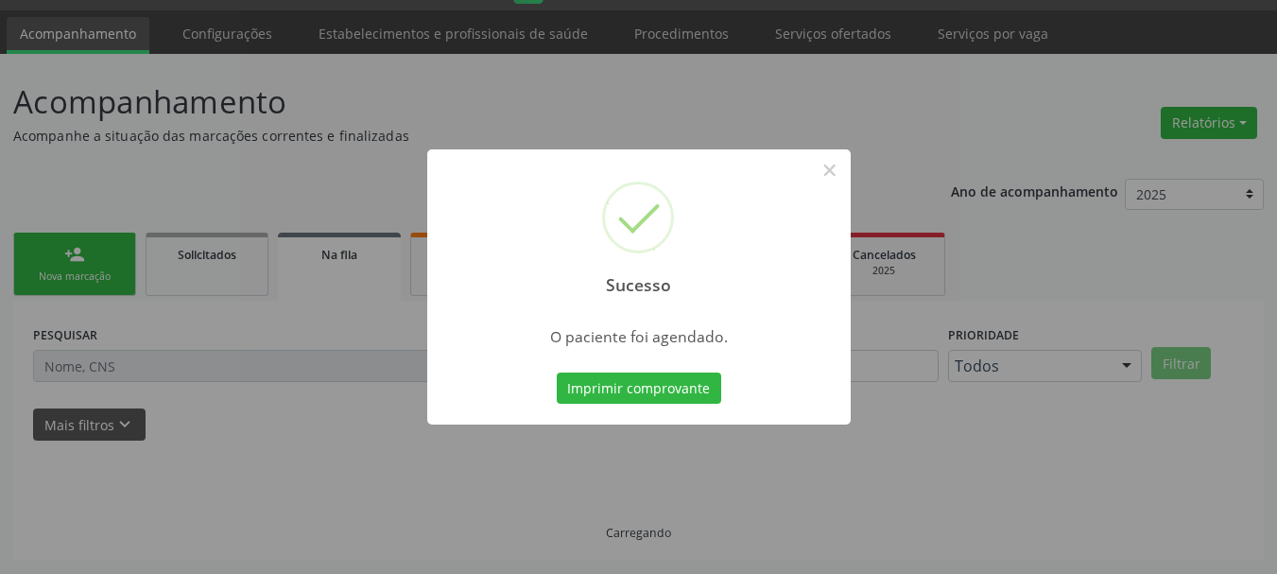
scroll to position [50, 0]
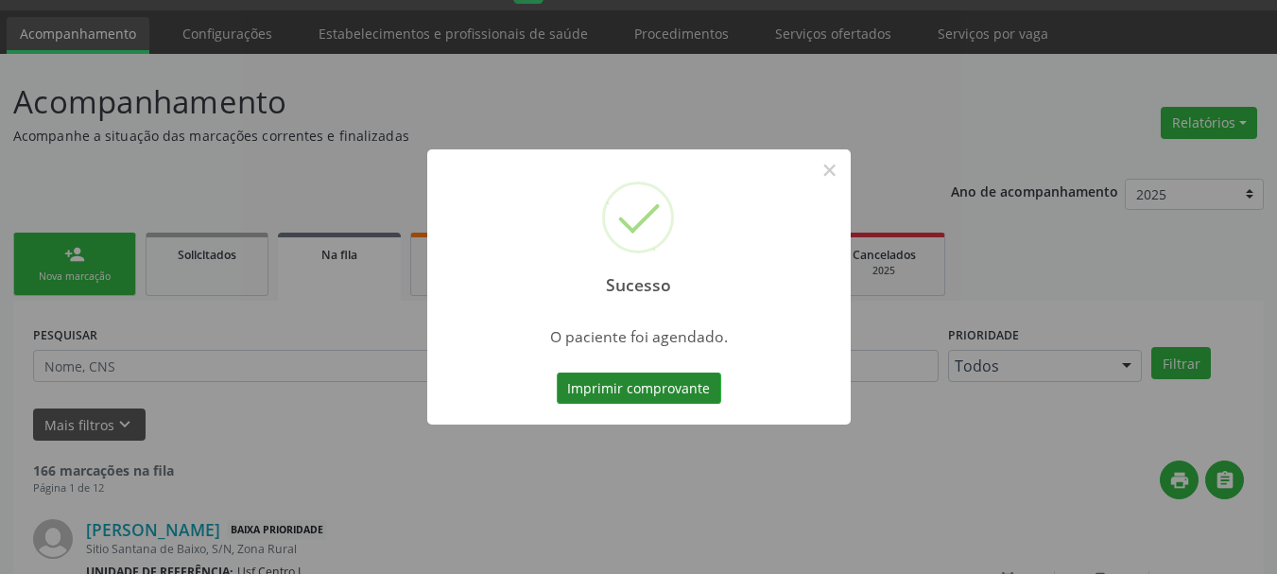
click at [657, 395] on button "Imprimir comprovante" at bounding box center [639, 388] width 164 height 32
